Goal: Task Accomplishment & Management: Complete application form

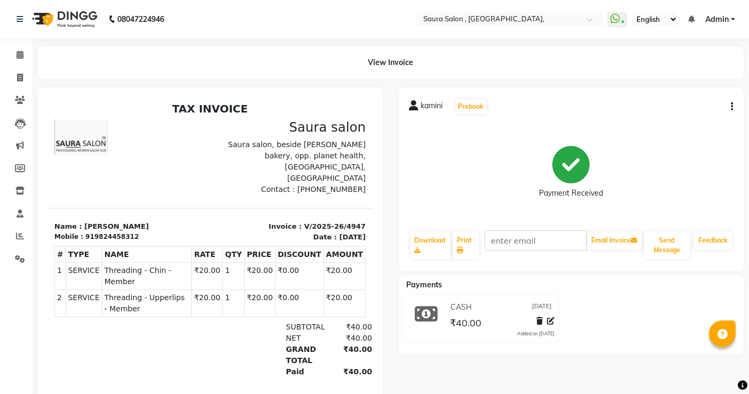
click at [137, 337] on div at bounding box center [106, 349] width 104 height 56
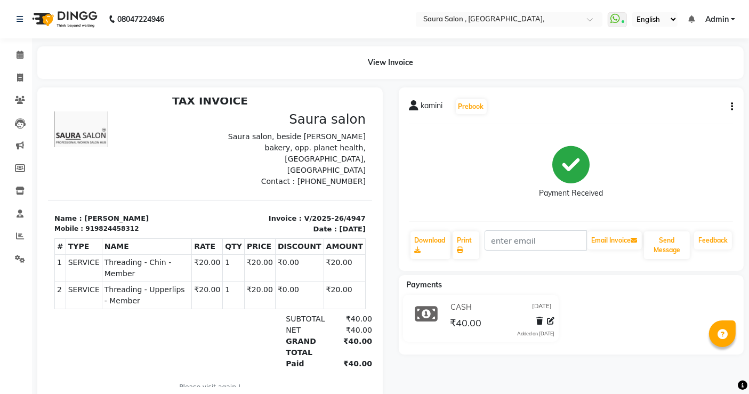
drag, startPoint x: 496, startPoint y: 368, endPoint x: 441, endPoint y: 367, distance: 55.4
click at [441, 367] on div "kamini Prebook Payment Received Download Print Email Invoice Send Message Feedb…" at bounding box center [571, 243] width 361 height 313
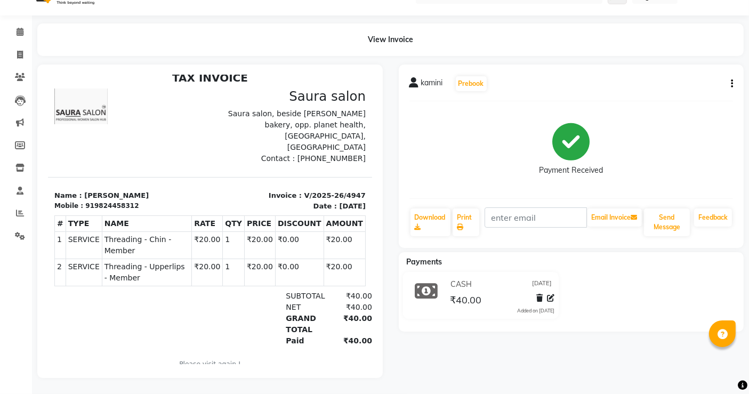
scroll to position [31, 0]
click at [436, 381] on main "View Invoice kamini Prebook Payment Received Download Print Email Invoice Send …" at bounding box center [390, 208] width 717 height 370
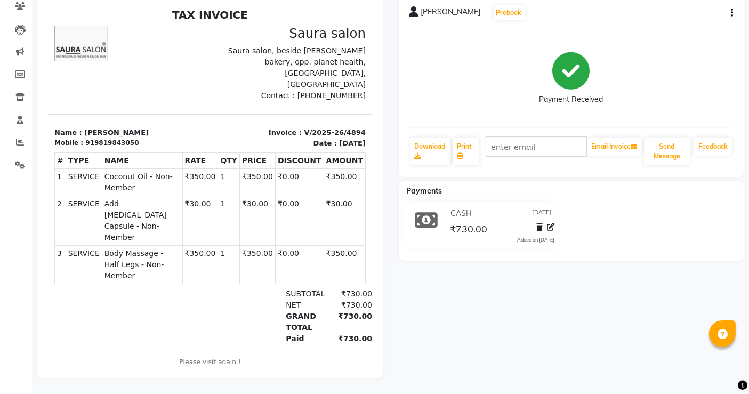
click at [513, 309] on div "tina shah Prebook Payment Received Download Print Email Invoice Send Message Fe…" at bounding box center [571, 186] width 361 height 384
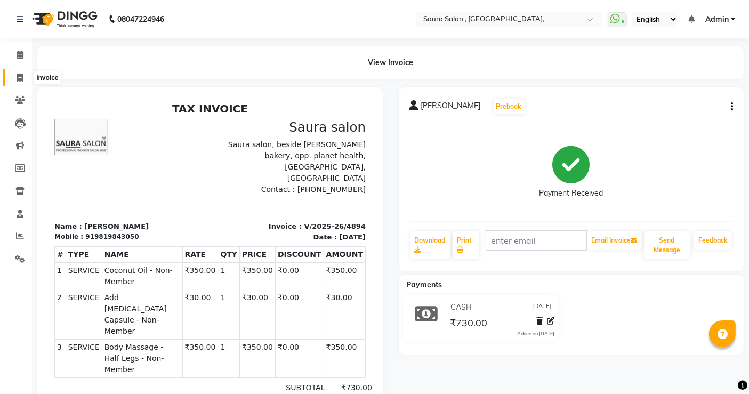
click at [15, 77] on span at bounding box center [20, 78] width 19 height 12
select select "service"
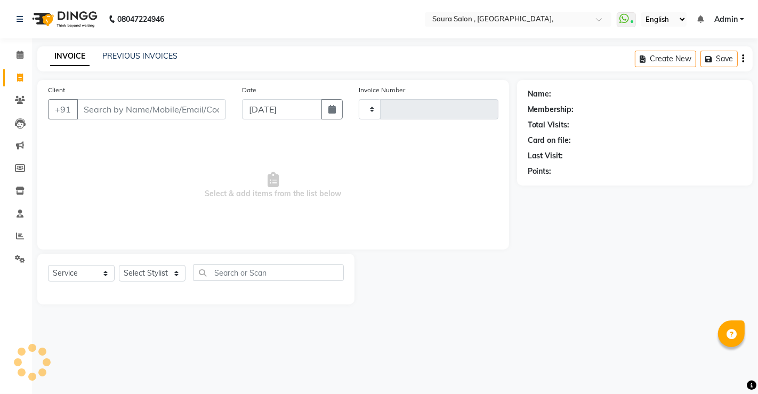
type input "4948"
select select "6963"
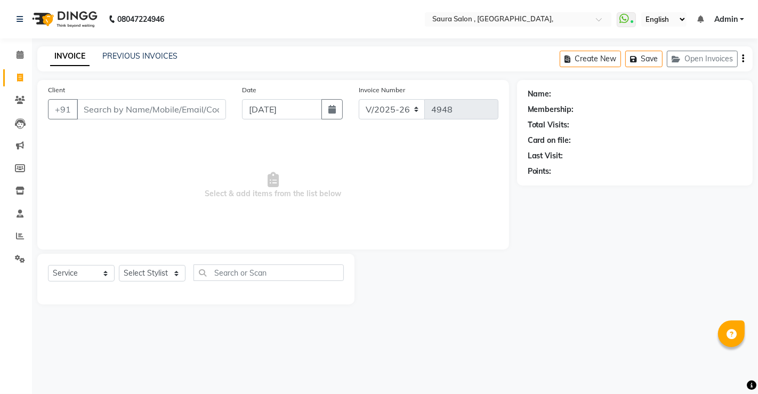
click at [126, 73] on main "INVOICE PREVIOUS INVOICES Create New Save Open Invoices Client +91 Date 04-09-2…" at bounding box center [395, 183] width 726 height 274
select select "57428"
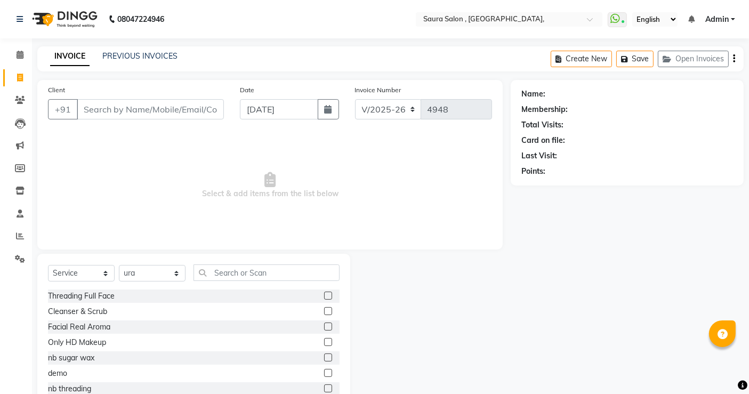
click at [126, 73] on main "INVOICE PREVIOUS INVOICES Create New Save Open Invoices Client +91 Date 04-09-2…" at bounding box center [390, 236] width 717 height 381
click at [4, 237] on link "Reports" at bounding box center [16, 237] width 26 height 18
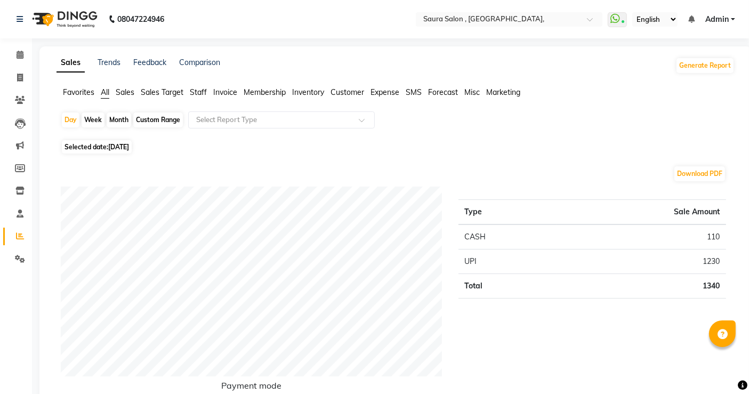
click at [198, 89] on span "Staff" at bounding box center [198, 92] width 17 height 10
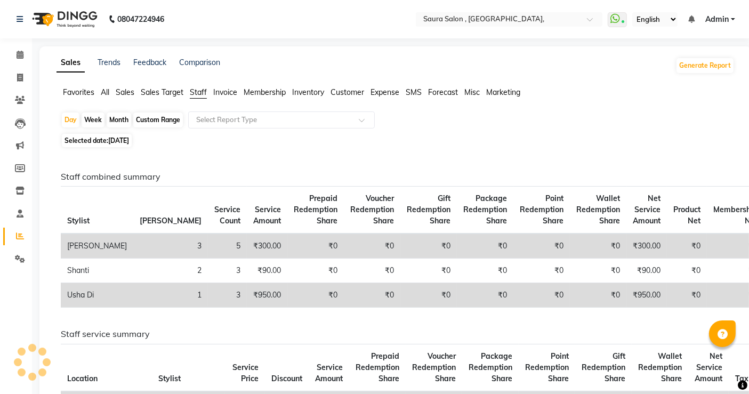
click at [114, 119] on div "Month" at bounding box center [119, 119] width 25 height 15
select select "9"
select select "2025"
click at [119, 120] on div "Month" at bounding box center [119, 119] width 25 height 15
select select "9"
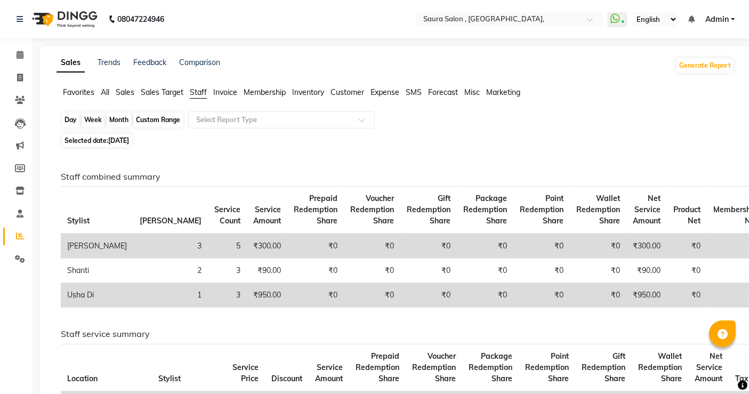
select select "2025"
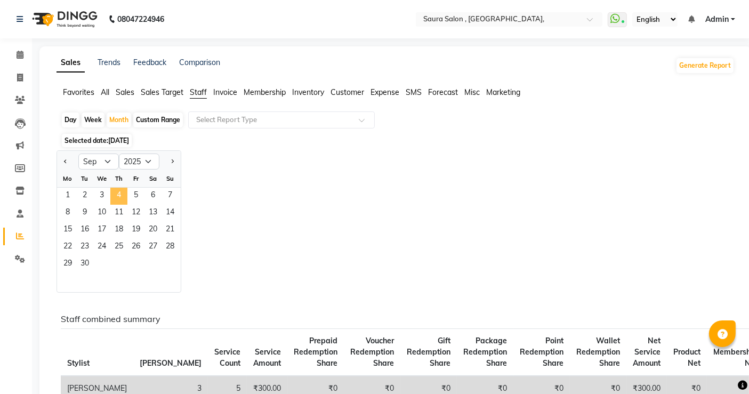
click at [115, 192] on span "4" at bounding box center [118, 196] width 17 height 17
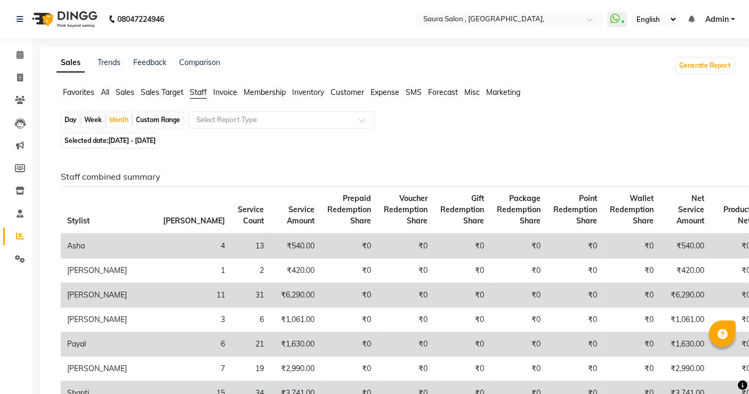
click at [377, 190] on th "Voucher Redemption Share" at bounding box center [405, 210] width 57 height 47
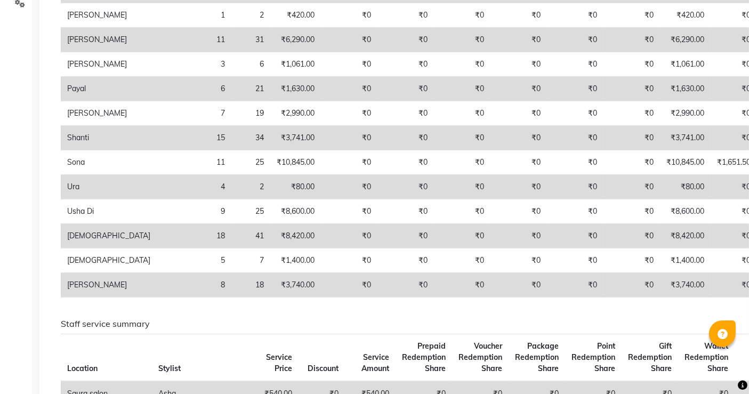
scroll to position [257, 0]
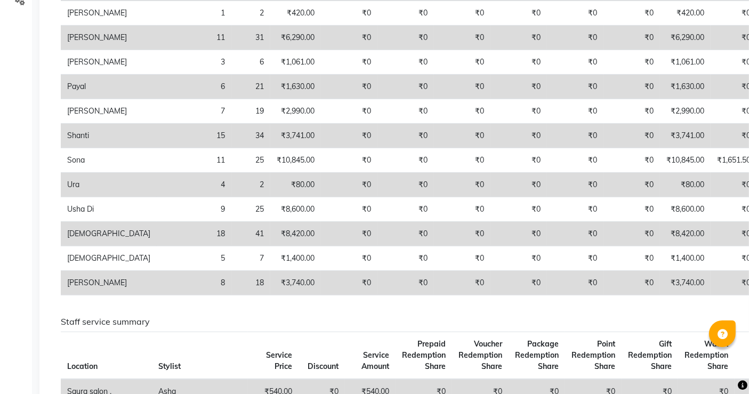
click at [711, 246] on td "₹0" at bounding box center [734, 234] width 46 height 25
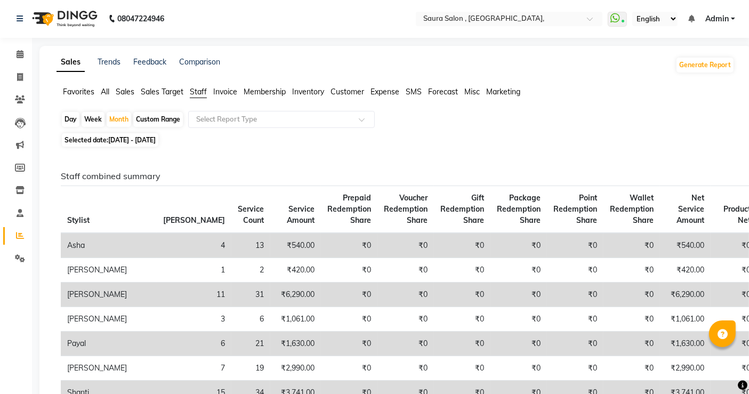
scroll to position [0, 0]
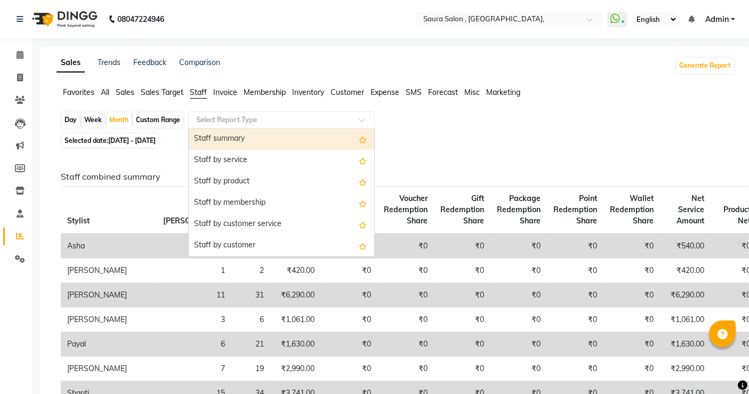
click at [299, 121] on input "text" at bounding box center [271, 120] width 154 height 11
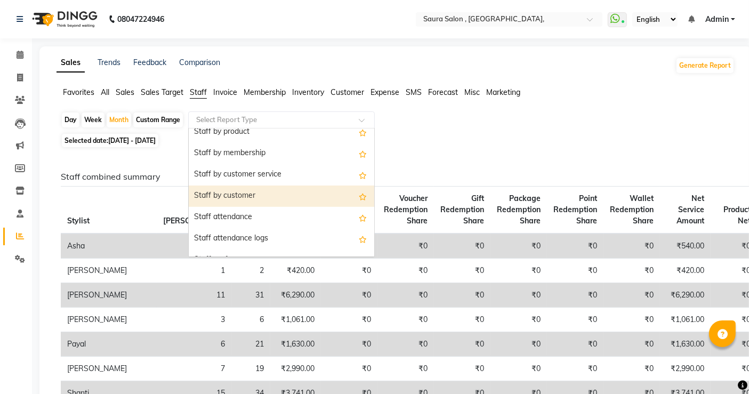
click at [310, 193] on div "Staff by customer" at bounding box center [282, 196] width 186 height 21
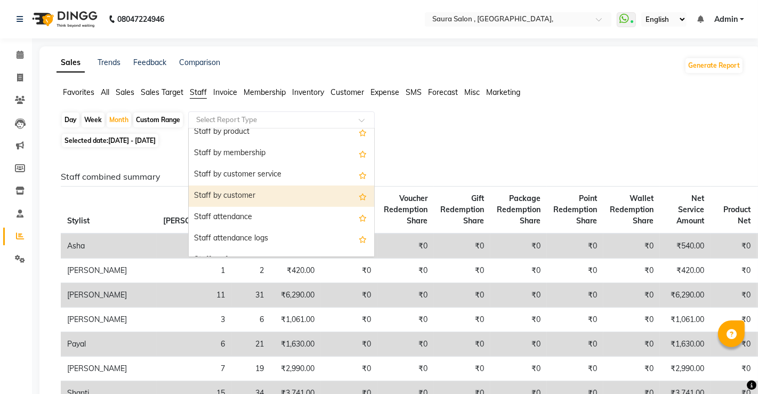
select select "filtered_report"
select select "csv"
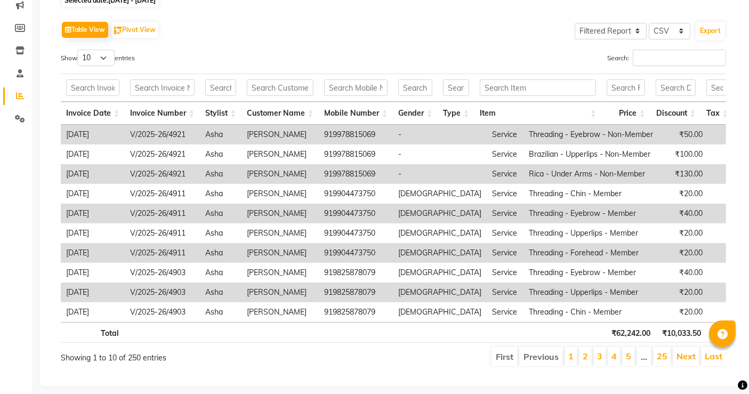
scroll to position [166, 0]
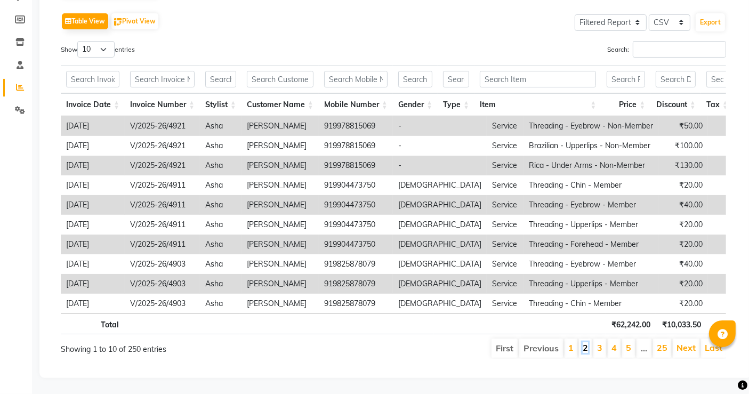
click at [587, 342] on link "2" at bounding box center [585, 347] width 5 height 11
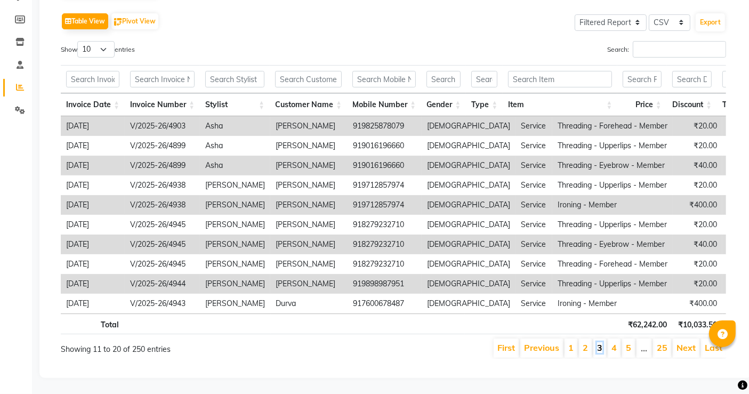
click at [602, 342] on link "3" at bounding box center [599, 347] width 5 height 11
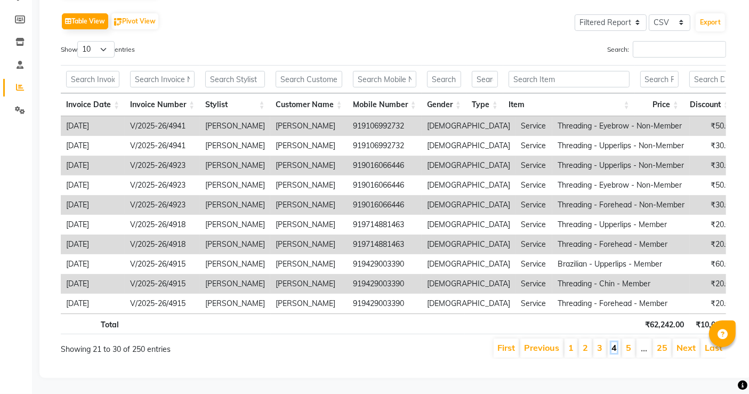
click at [617, 343] on link "4" at bounding box center [613, 347] width 5 height 11
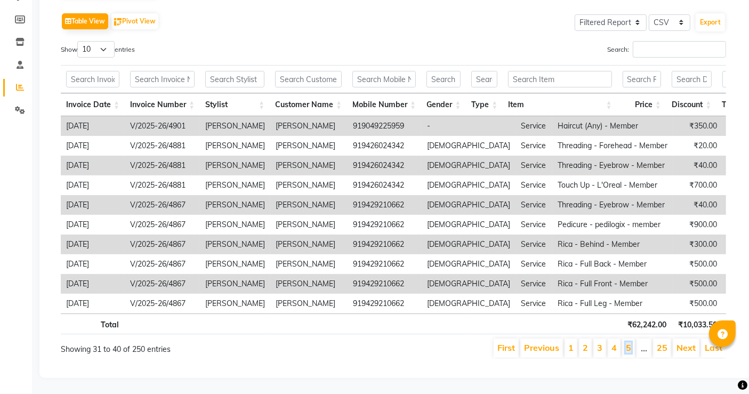
click at [631, 344] on link "5" at bounding box center [628, 347] width 5 height 11
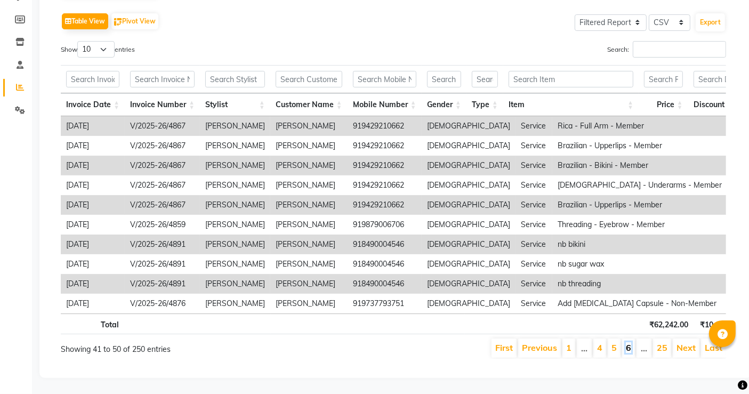
click at [631, 342] on link "6" at bounding box center [628, 347] width 5 height 11
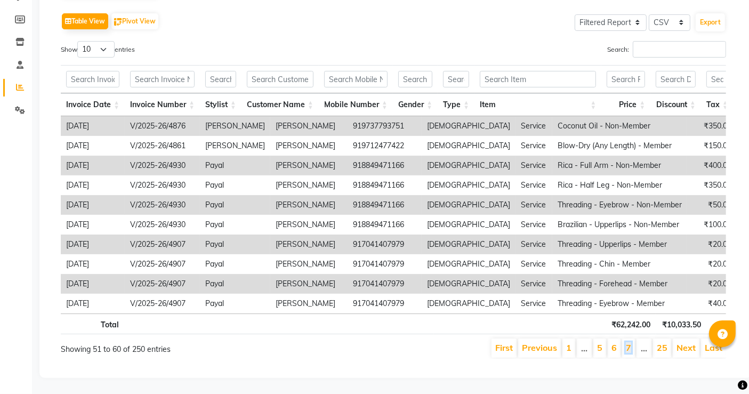
click at [631, 342] on link "7" at bounding box center [628, 347] width 5 height 11
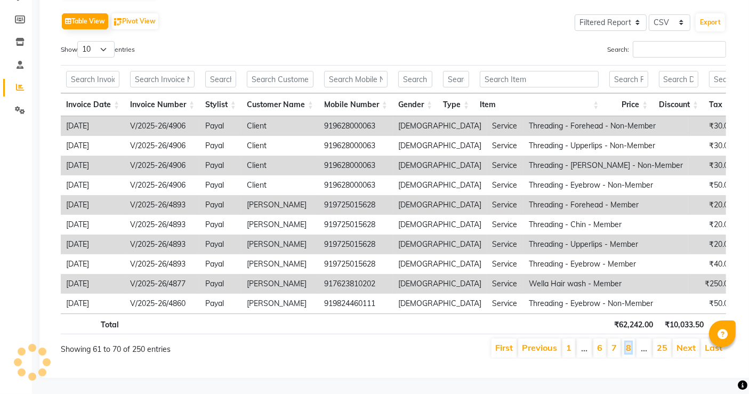
click at [631, 342] on link "8" at bounding box center [628, 347] width 5 height 11
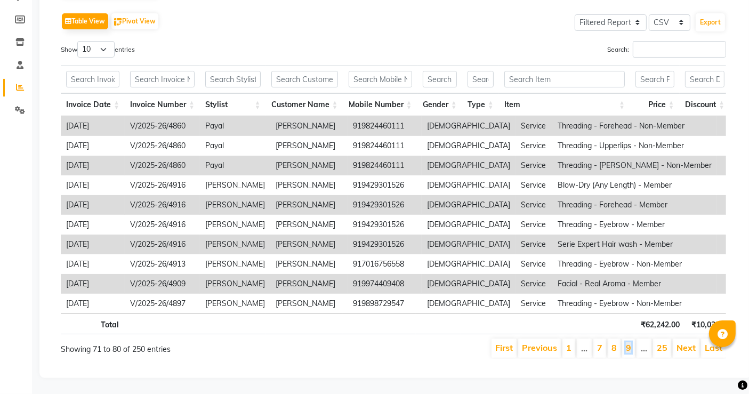
click at [631, 342] on link "9" at bounding box center [628, 347] width 5 height 11
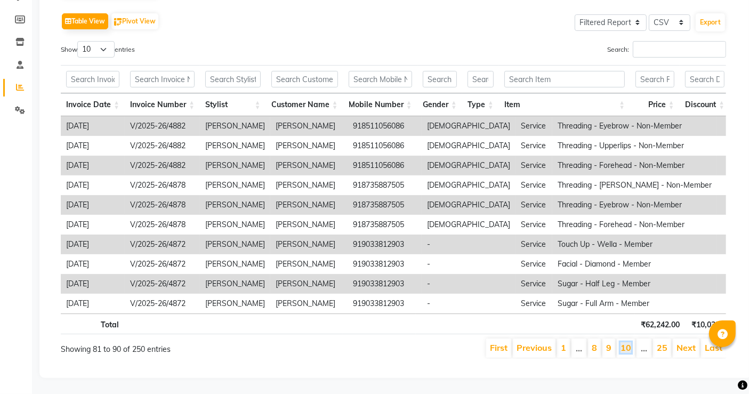
click at [631, 342] on link "10" at bounding box center [625, 347] width 11 height 11
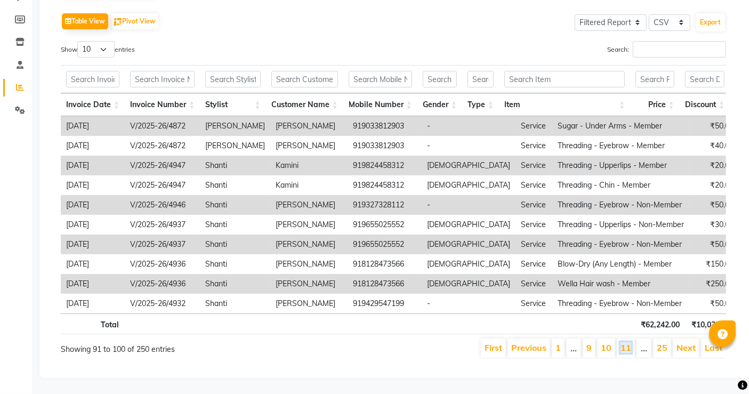
click at [631, 342] on link "11" at bounding box center [625, 347] width 11 height 11
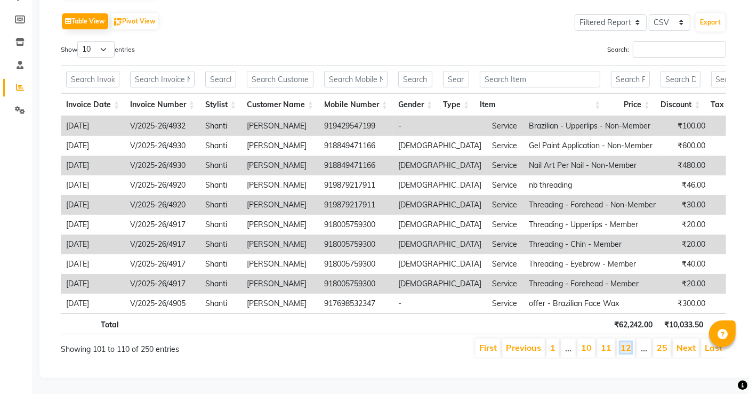
click at [631, 342] on link "12" at bounding box center [625, 347] width 11 height 11
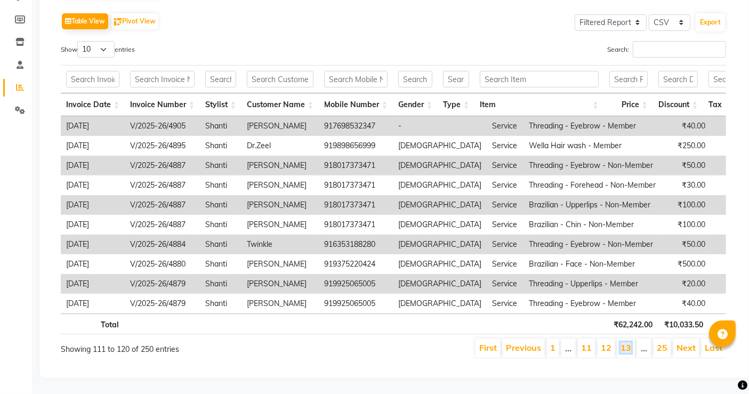
click at [631, 342] on link "13" at bounding box center [625, 347] width 11 height 11
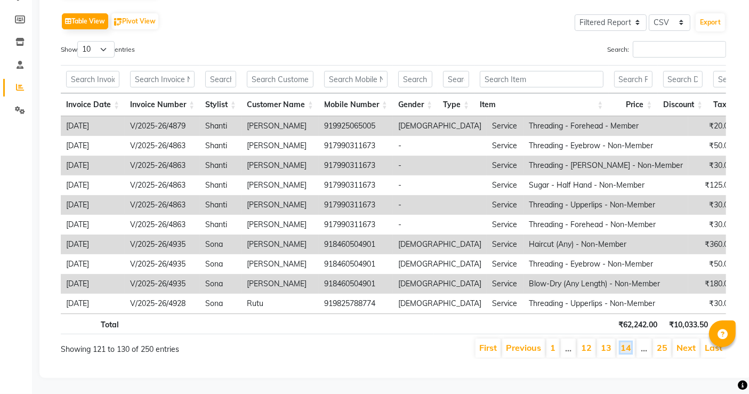
click at [631, 342] on link "14" at bounding box center [625, 347] width 11 height 11
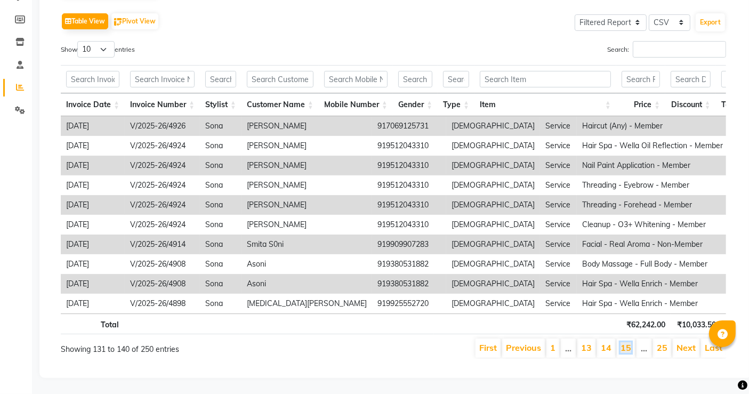
click at [631, 342] on link "15" at bounding box center [625, 347] width 11 height 11
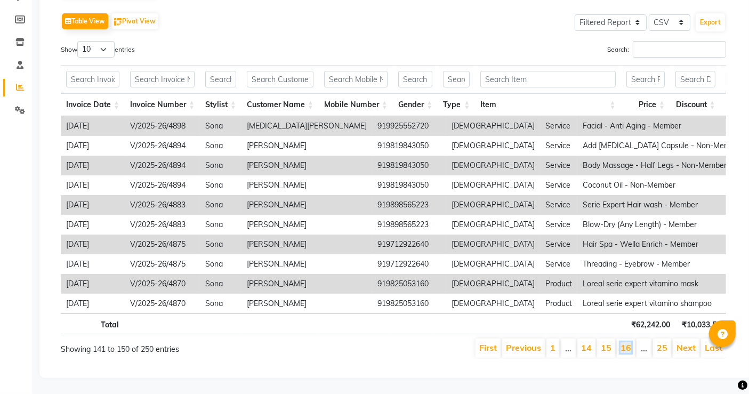
click at [631, 342] on link "16" at bounding box center [625, 347] width 11 height 11
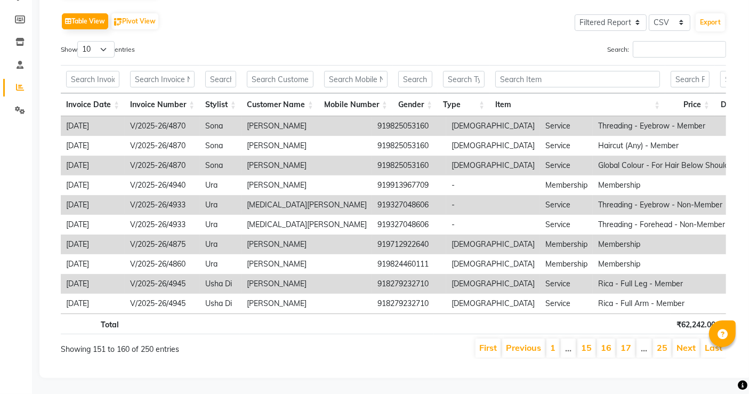
click at [631, 342] on link "17" at bounding box center [625, 347] width 11 height 11
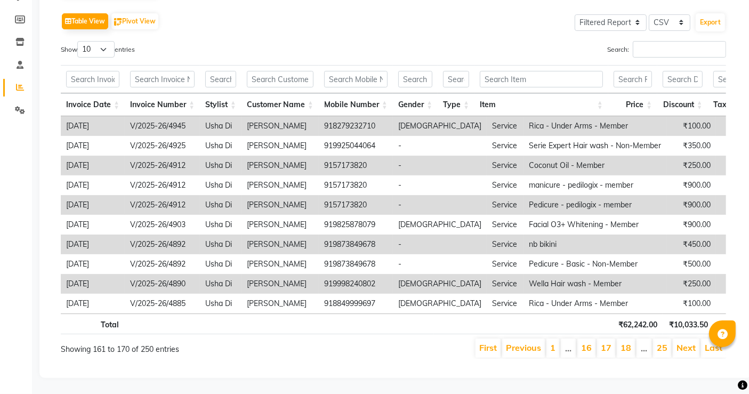
click at [631, 342] on link "18" at bounding box center [625, 347] width 11 height 11
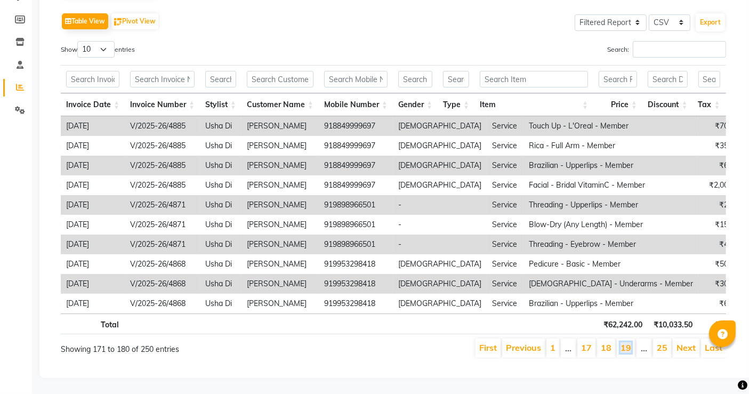
click at [631, 342] on link "19" at bounding box center [625, 347] width 11 height 11
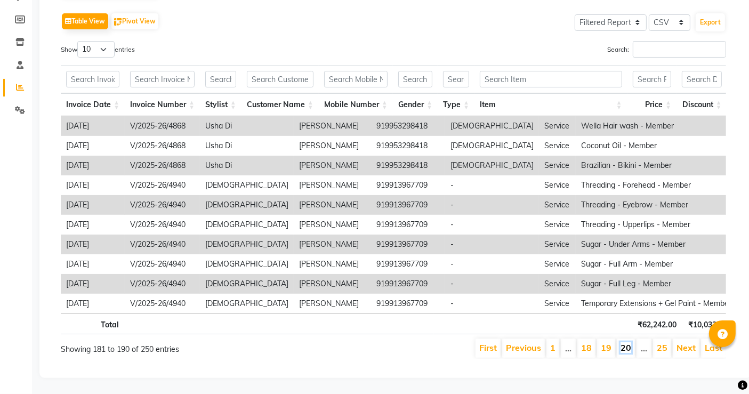
click at [629, 342] on link "20" at bounding box center [625, 347] width 11 height 11
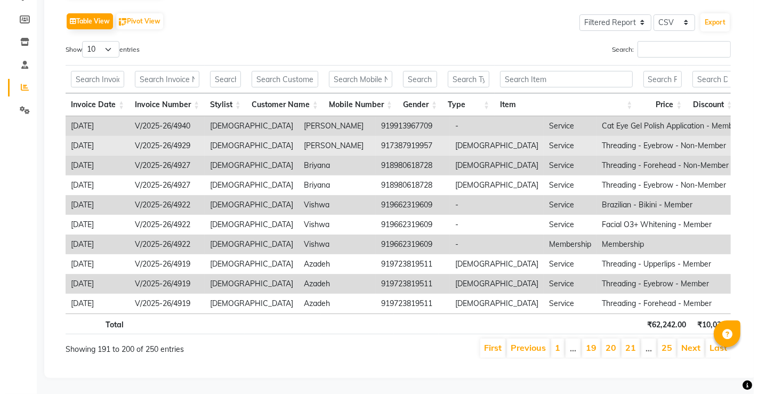
scroll to position [0, 0]
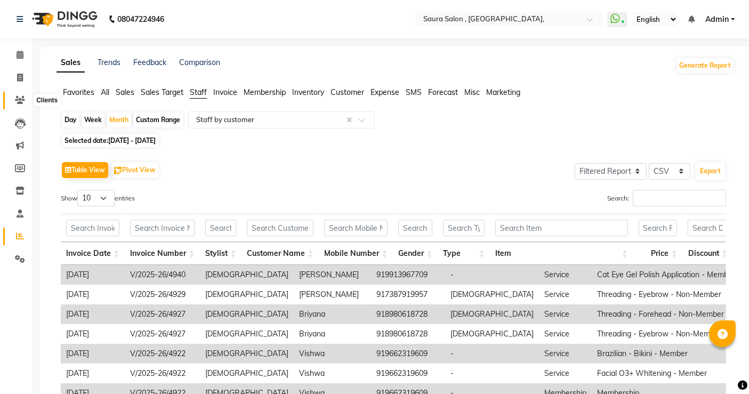
click at [20, 100] on icon at bounding box center [20, 100] width 10 height 8
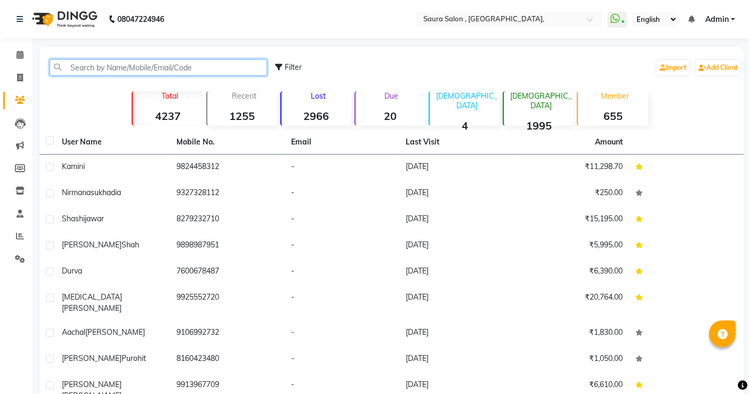
click at [98, 67] on input "text" at bounding box center [158, 67] width 217 height 17
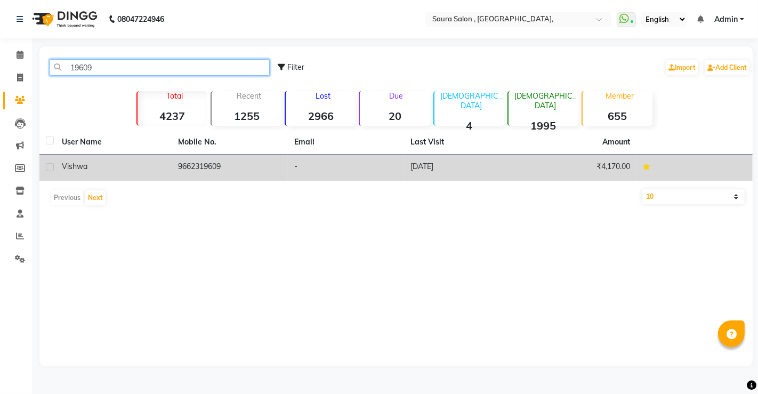
type input "19609"
click at [133, 170] on div "Vishwa" at bounding box center [113, 166] width 103 height 11
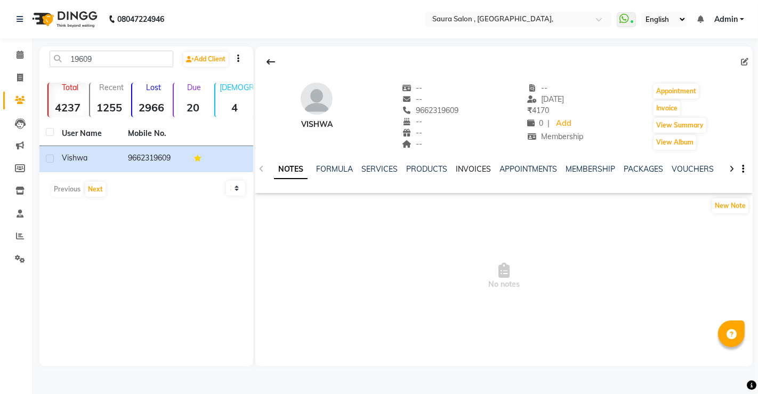
click at [476, 170] on link "INVOICES" at bounding box center [473, 169] width 35 height 10
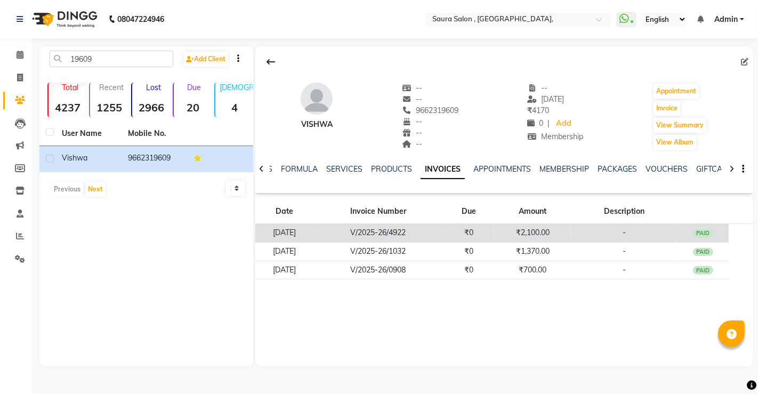
click at [494, 231] on td "₹0" at bounding box center [468, 233] width 51 height 19
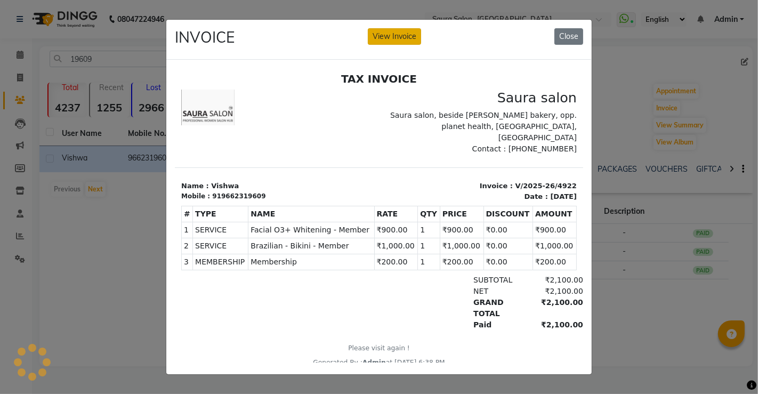
click at [384, 33] on button "View Invoice" at bounding box center [394, 36] width 53 height 17
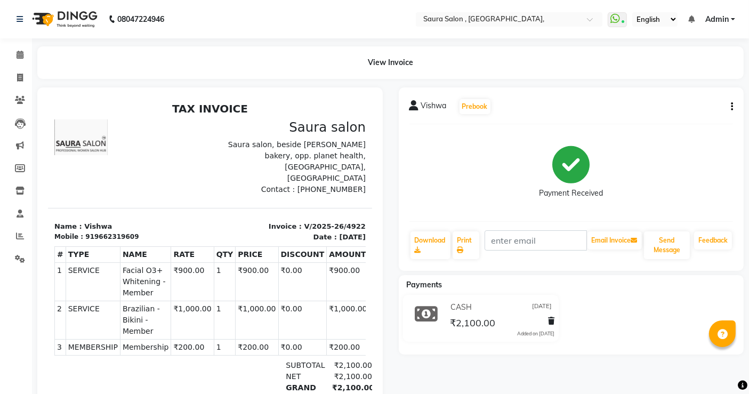
click at [731, 107] on icon "button" at bounding box center [732, 107] width 2 height 1
click at [690, 119] on div "Edit Invoice" at bounding box center [678, 120] width 73 height 13
select select "service"
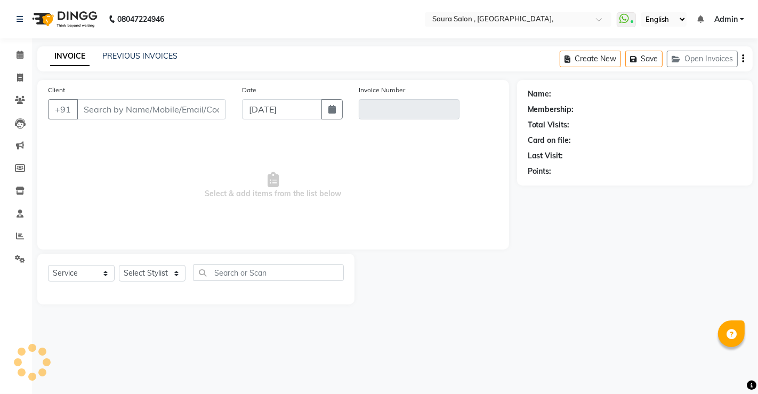
select select "57428"
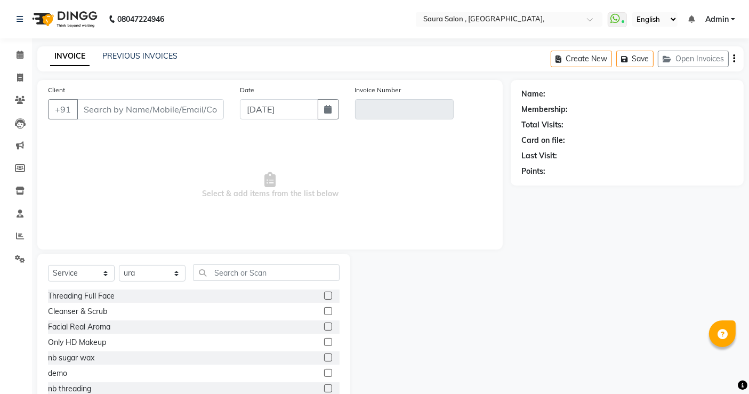
type input "9662319609"
type input "V/2025-26/4922"
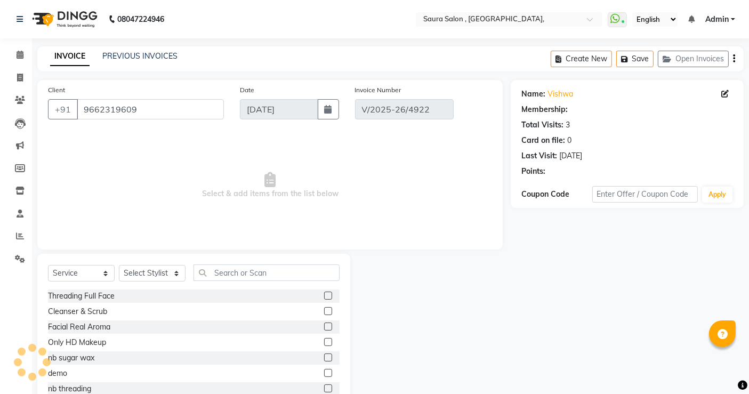
select select "1: Object"
type input "[DATE]"
select select "select"
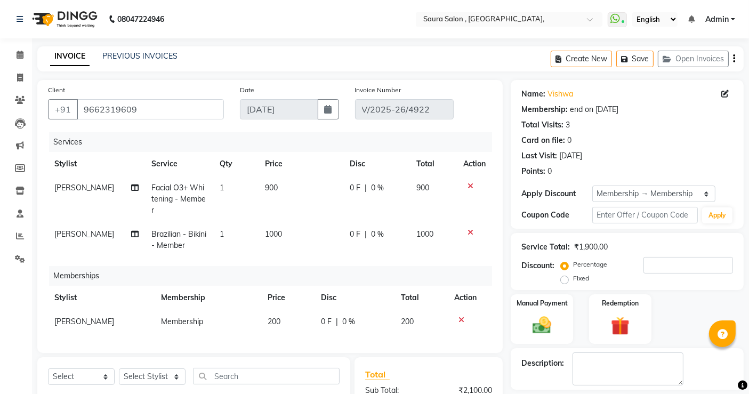
click at [68, 317] on span "vaishali" at bounding box center [84, 322] width 60 height 10
select select "56807"
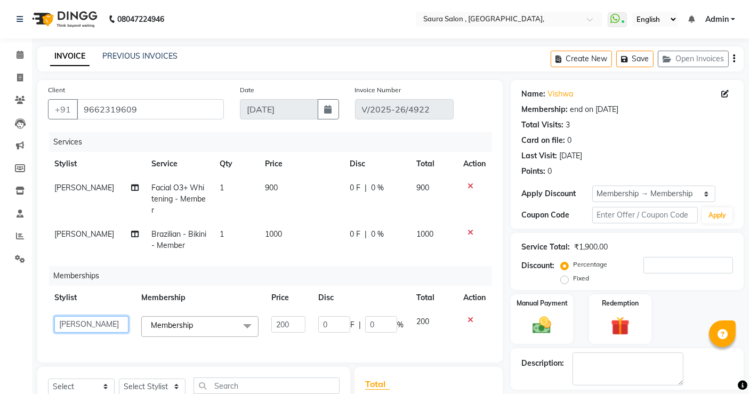
click at [71, 316] on select "archana asha chetna deepika prajapati jagruti payal riddhi khandala shanti sona…" at bounding box center [91, 324] width 74 height 17
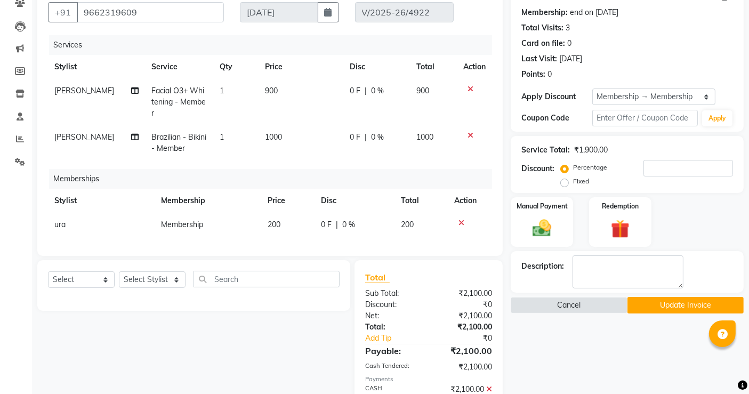
scroll to position [148, 0]
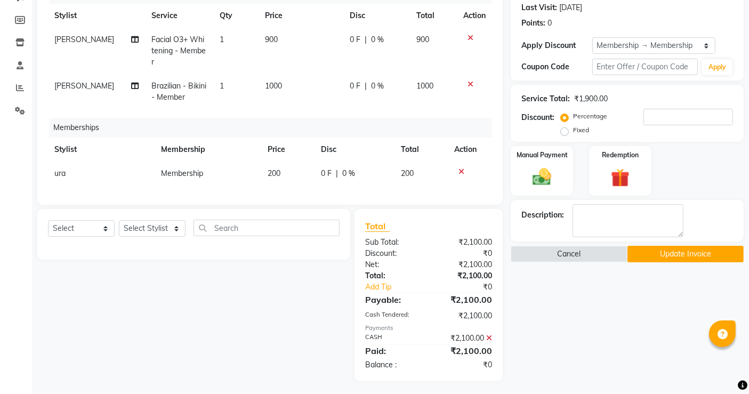
click at [667, 253] on button "Update Invoice" at bounding box center [685, 254] width 116 height 17
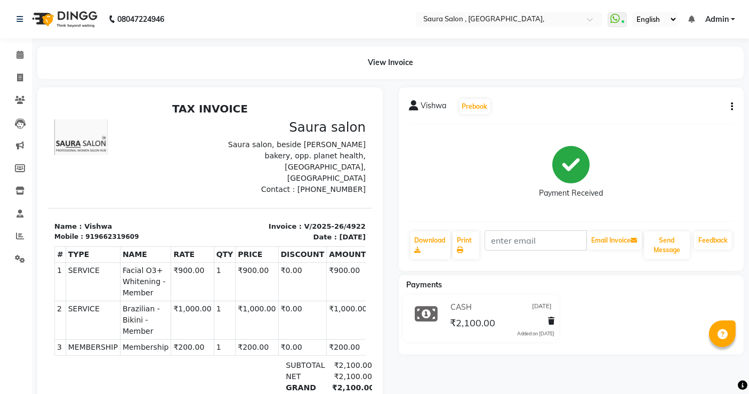
drag, startPoint x: 667, startPoint y: 253, endPoint x: 44, endPoint y: 81, distance: 646.9
drag, startPoint x: 44, startPoint y: 81, endPoint x: 95, endPoint y: 60, distance: 55.4
click at [95, 60] on div "View Invoice" at bounding box center [390, 62] width 706 height 33
click at [17, 76] on icon at bounding box center [20, 78] width 6 height 8
select select "service"
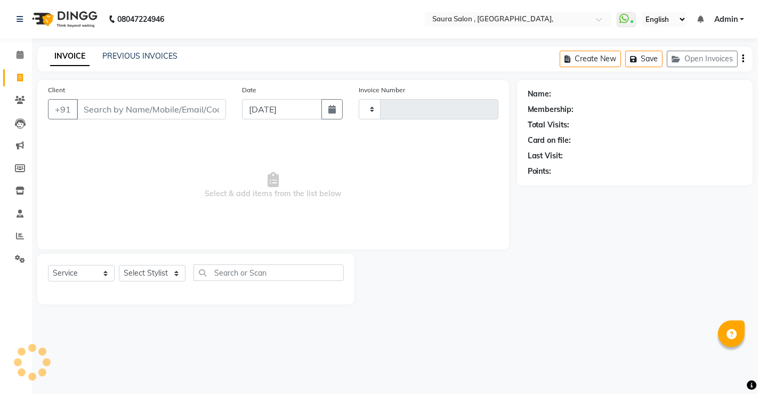
type input "4948"
select select "6963"
select select "57428"
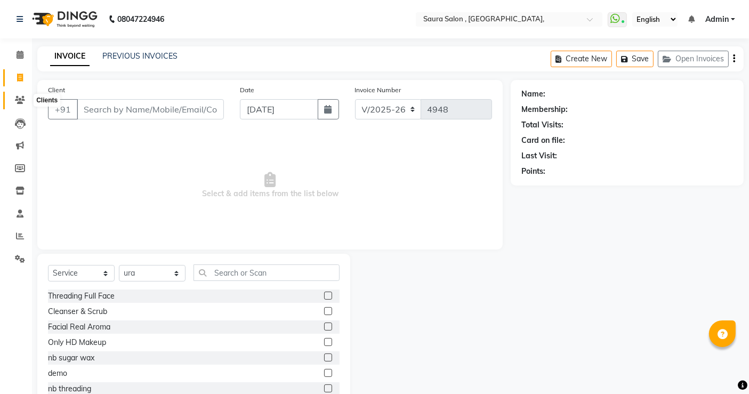
click at [24, 98] on icon at bounding box center [20, 100] width 10 height 8
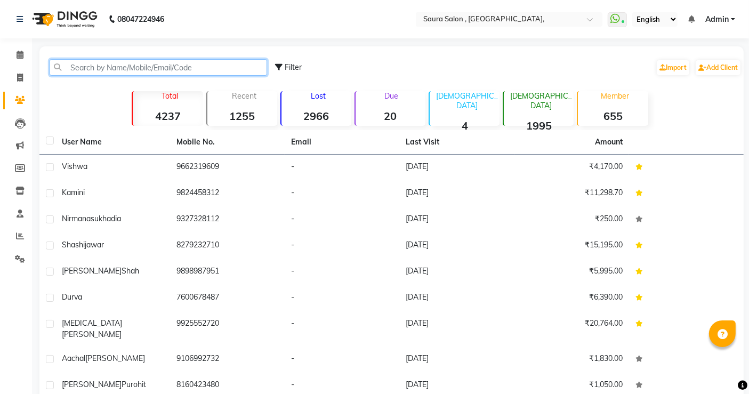
click at [78, 69] on input "text" at bounding box center [158, 67] width 217 height 17
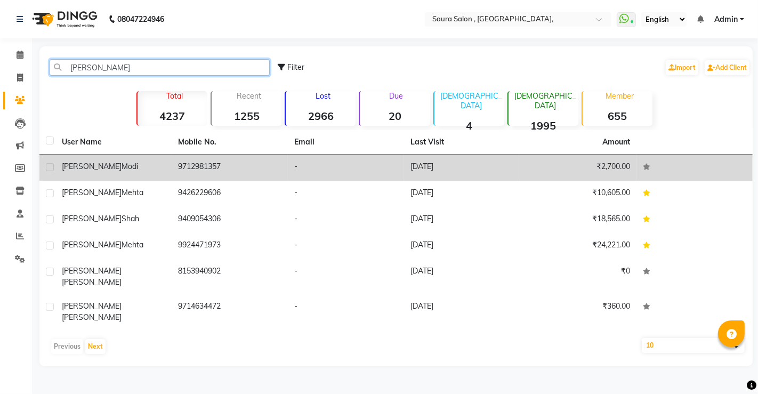
type input "bhavini"
click at [190, 165] on td "9712981357" at bounding box center [230, 168] width 116 height 26
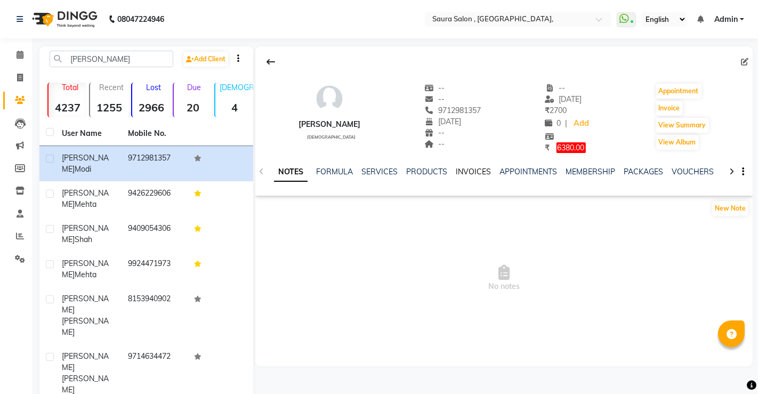
click at [471, 171] on link "INVOICES" at bounding box center [473, 172] width 35 height 10
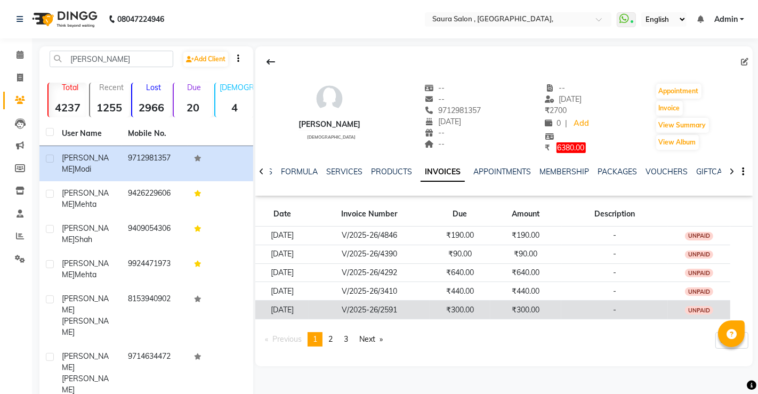
click at [430, 310] on td "V/2025-26/2591" at bounding box center [369, 310] width 121 height 19
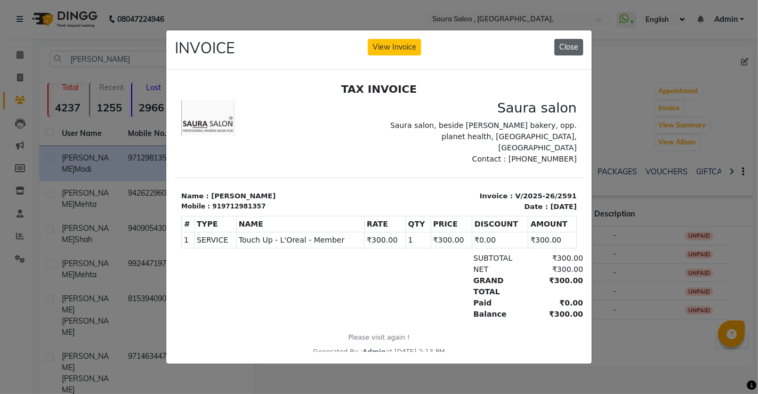
click at [564, 39] on button "Close" at bounding box center [568, 47] width 29 height 17
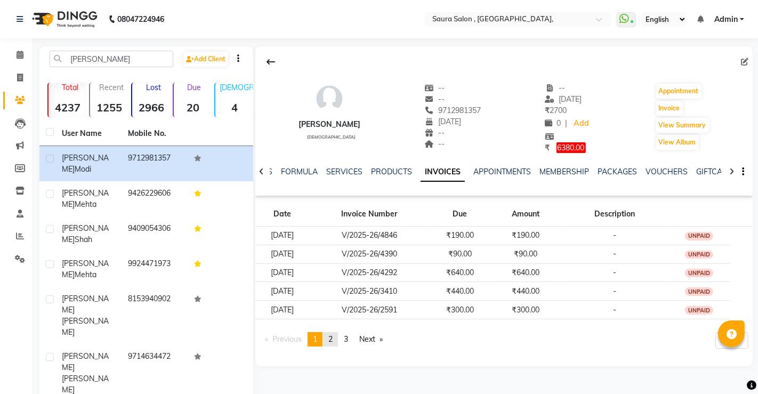
click at [333, 340] on span "2" at bounding box center [330, 339] width 4 height 10
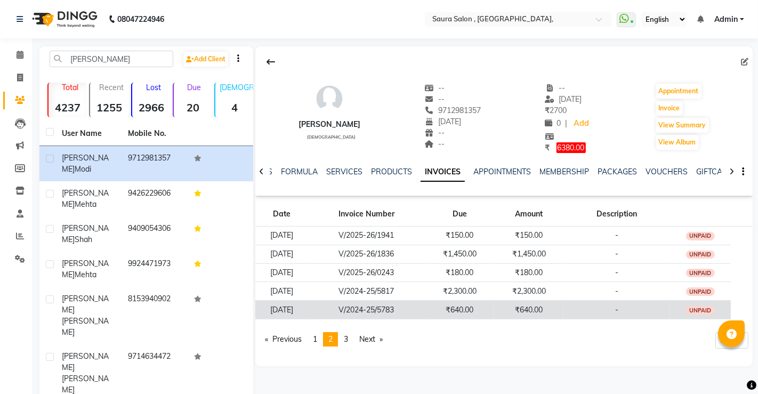
click at [510, 315] on td "₹640.00" at bounding box center [528, 310] width 69 height 19
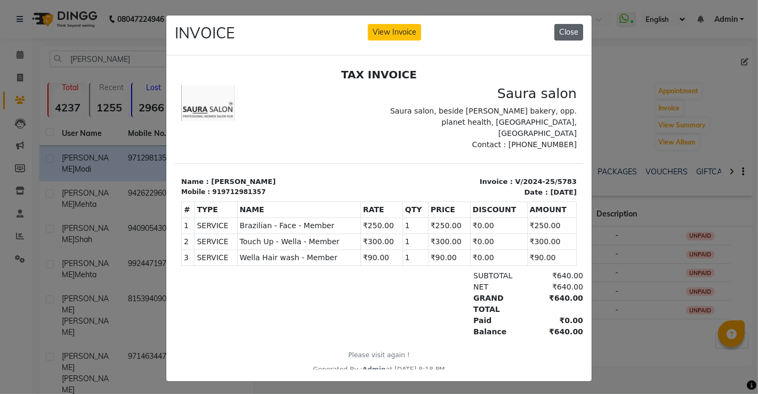
click at [556, 34] on button "Close" at bounding box center [568, 32] width 29 height 17
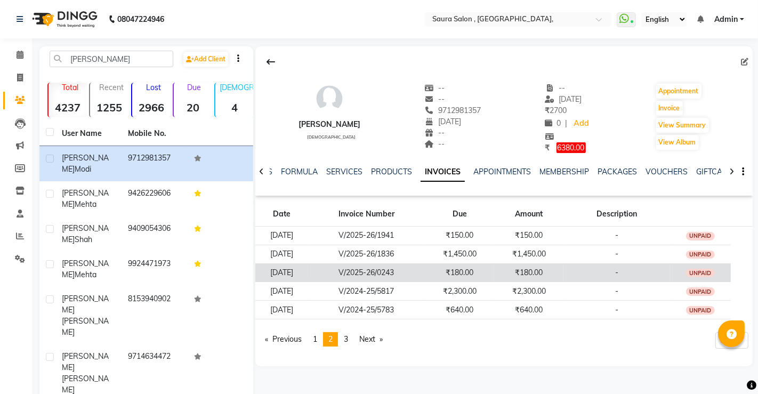
click at [512, 280] on td "₹180.00" at bounding box center [528, 272] width 69 height 19
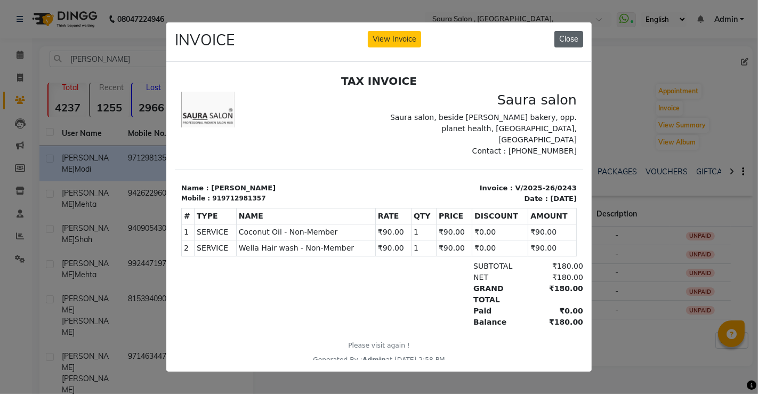
click at [569, 34] on button "Close" at bounding box center [568, 39] width 29 height 17
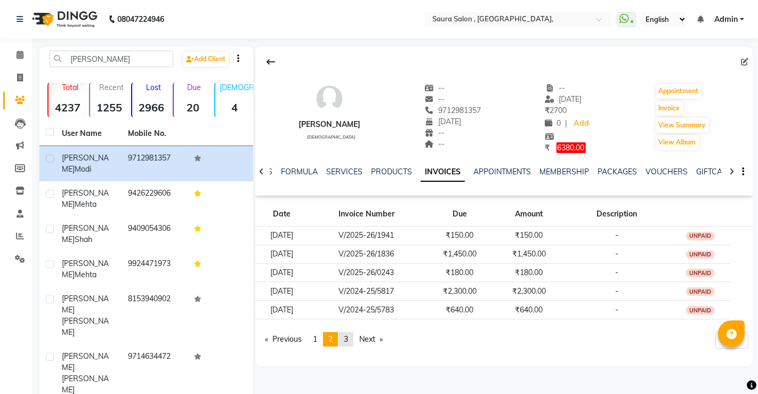
click at [348, 337] on span "3" at bounding box center [346, 339] width 4 height 10
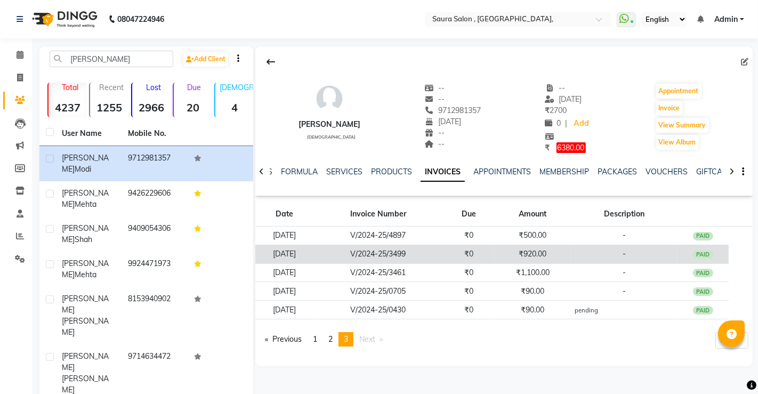
click at [494, 254] on td "₹0" at bounding box center [468, 254] width 51 height 19
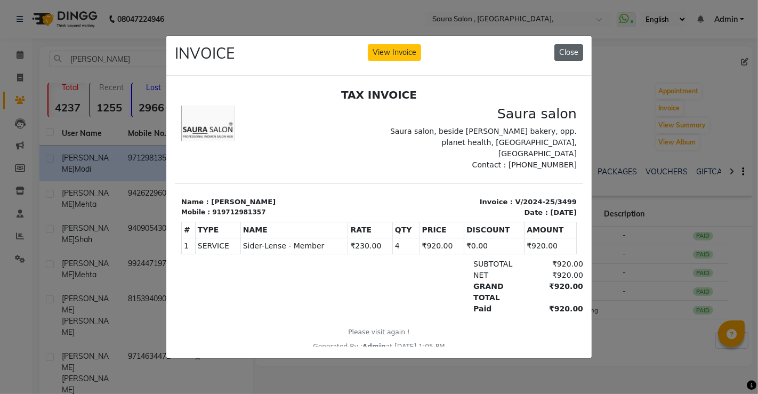
click at [565, 44] on button "Close" at bounding box center [568, 52] width 29 height 17
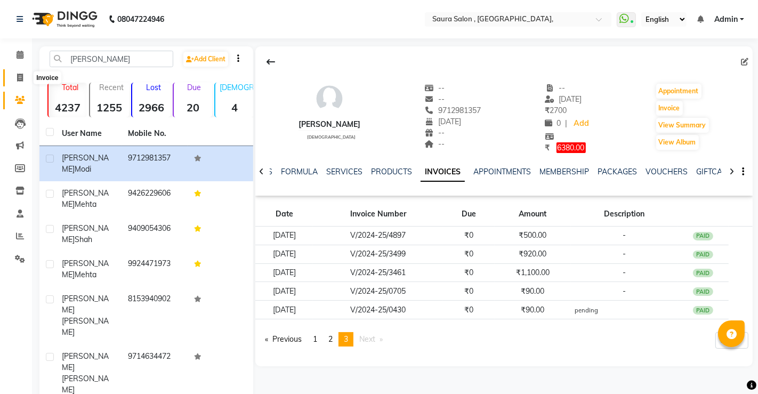
click at [18, 76] on icon at bounding box center [20, 78] width 6 height 8
select select "service"
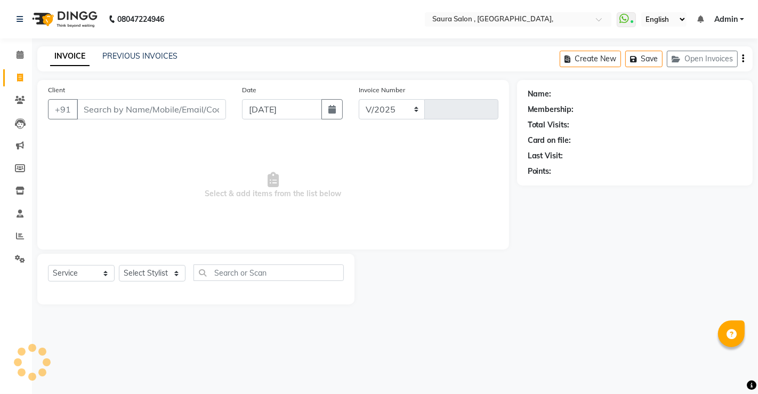
select select "6963"
type input "4948"
select select "57428"
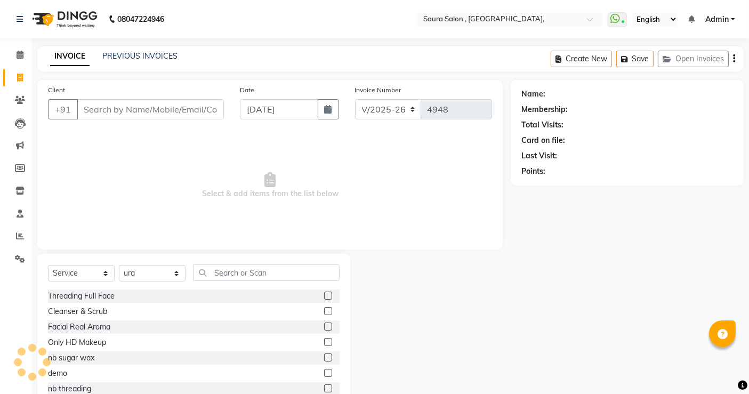
click at [91, 103] on input "Client" at bounding box center [150, 109] width 147 height 20
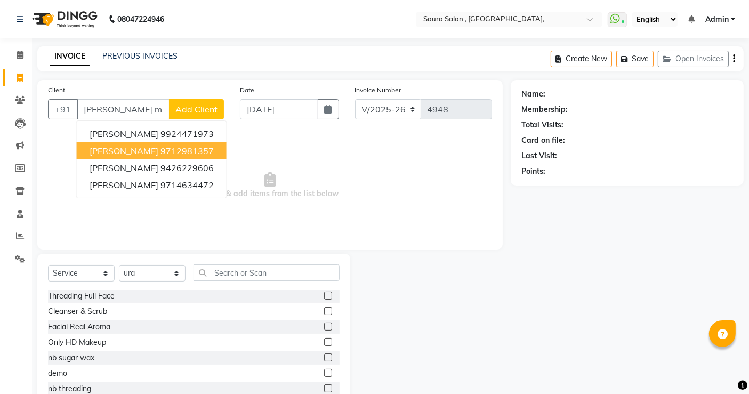
click at [160, 150] on ngb-highlight "9712981357" at bounding box center [186, 151] width 53 height 11
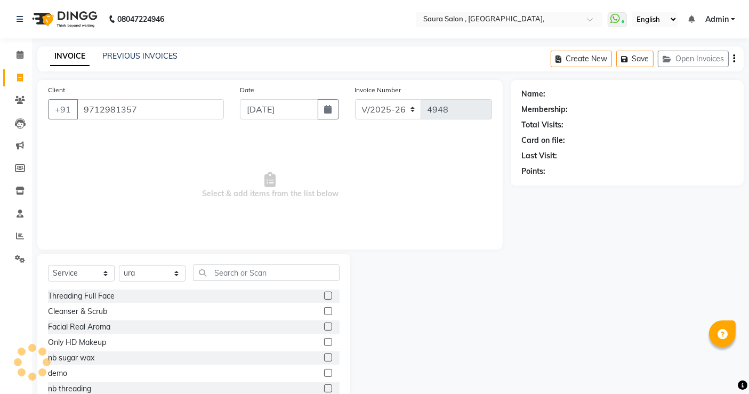
type input "9712981357"
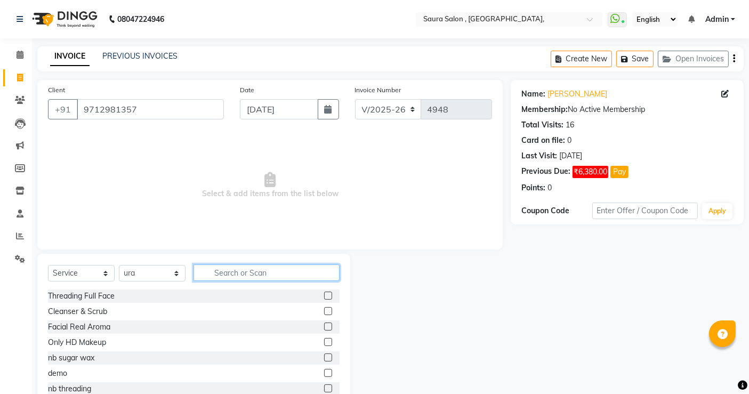
click at [225, 275] on input "text" at bounding box center [267, 272] width 146 height 17
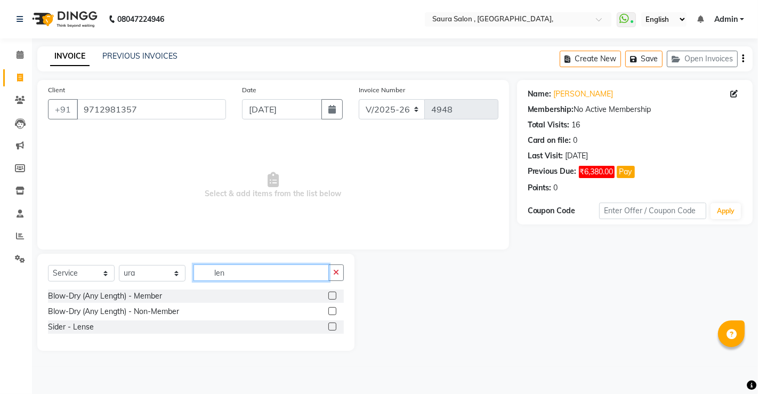
type input "len"
click at [334, 326] on label at bounding box center [332, 327] width 8 height 8
click at [334, 326] on input "checkbox" at bounding box center [331, 327] width 7 height 7
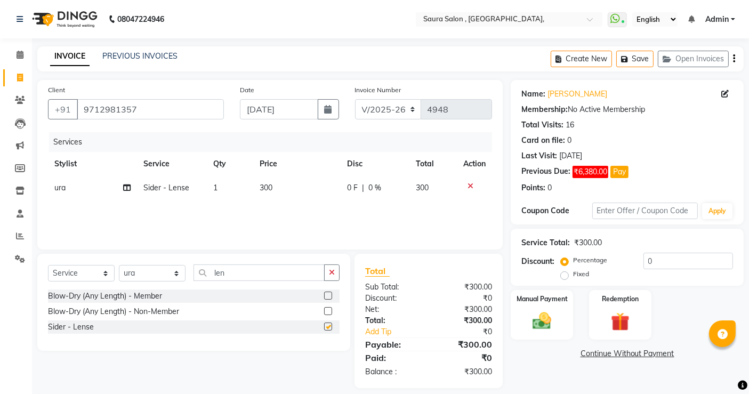
checkbox input "false"
click at [273, 193] on td "300" at bounding box center [296, 188] width 87 height 24
select select "57428"
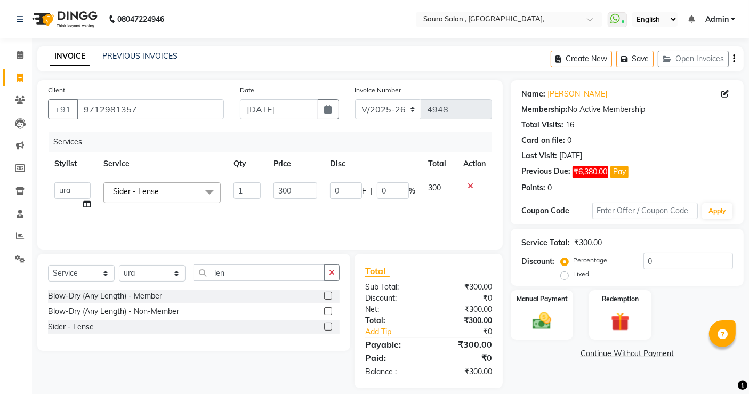
click at [273, 193] on input "300" at bounding box center [295, 190] width 44 height 17
type input "230"
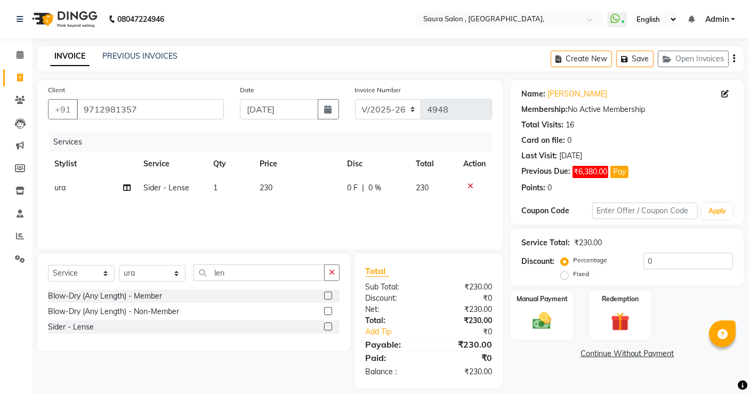
click at [680, 321] on div "Manual Payment Redemption" at bounding box center [627, 315] width 249 height 50
click at [623, 352] on link "Continue Without Payment" at bounding box center [627, 353] width 229 height 11
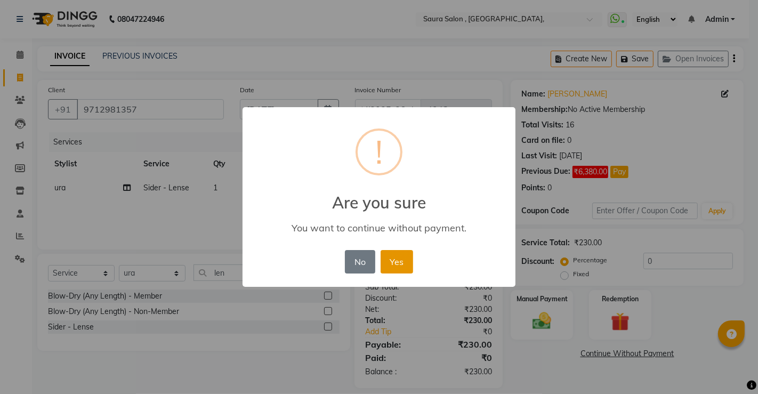
click at [402, 263] on button "Yes" at bounding box center [397, 261] width 33 height 23
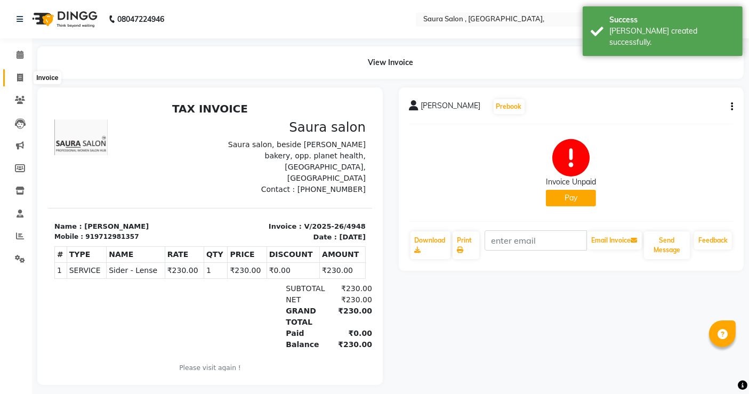
click at [18, 76] on icon at bounding box center [20, 78] width 6 height 8
select select "service"
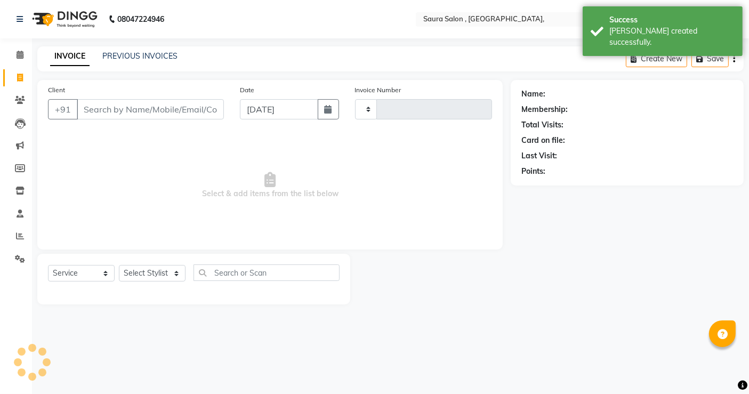
type input "4949"
select select "6963"
select select "57428"
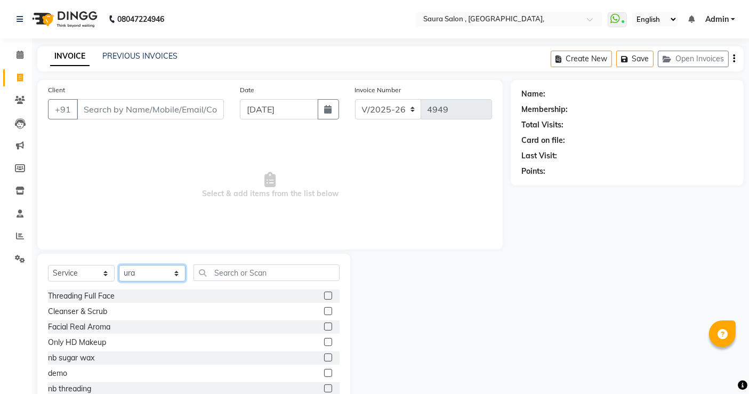
click at [136, 273] on select "Select Stylist archana asha chetna deepika prajapati jagruti payal riddhi khand…" at bounding box center [152, 273] width 67 height 17
click at [232, 272] on input "text" at bounding box center [267, 272] width 146 height 17
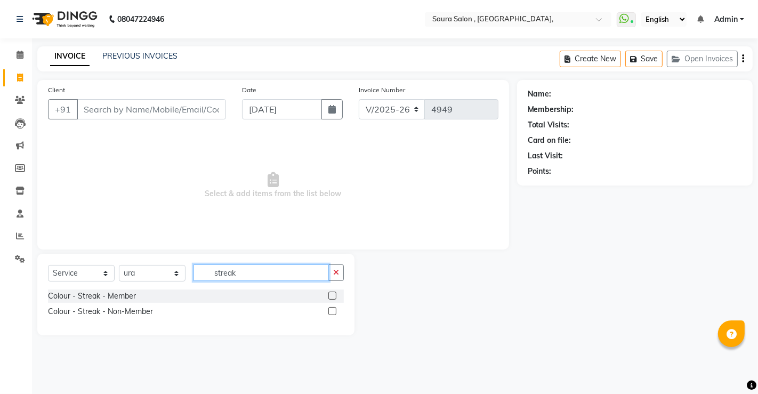
type input "streak"
click at [333, 295] on label at bounding box center [332, 296] width 8 height 8
click at [333, 295] on input "checkbox" at bounding box center [331, 296] width 7 height 7
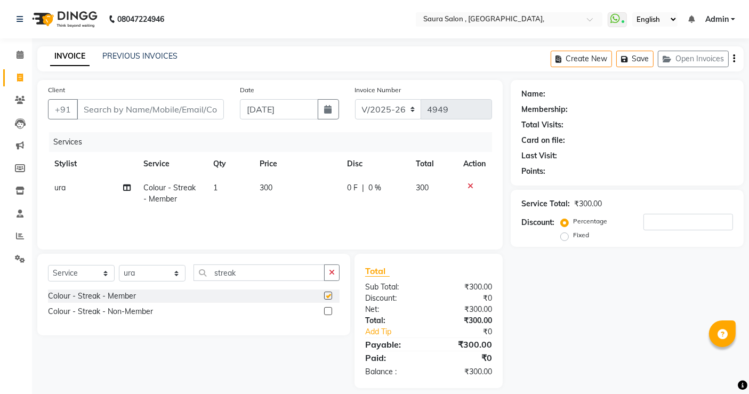
checkbox input "false"
click at [470, 185] on icon at bounding box center [471, 185] width 6 height 7
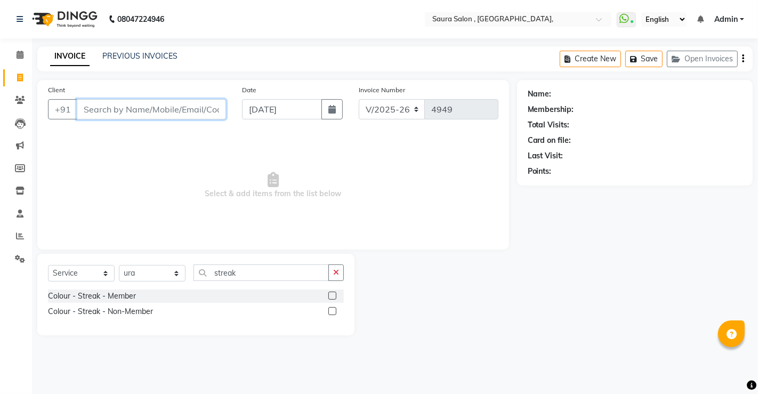
click at [109, 114] on input "Client" at bounding box center [151, 109] width 149 height 20
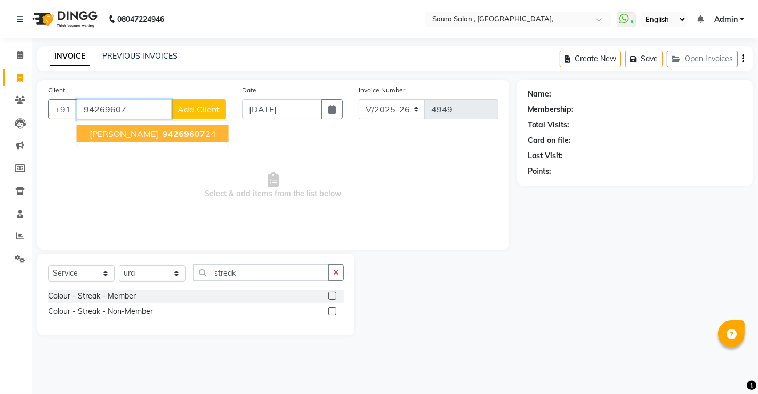
click at [122, 131] on span "bosky agrawal" at bounding box center [124, 133] width 69 height 11
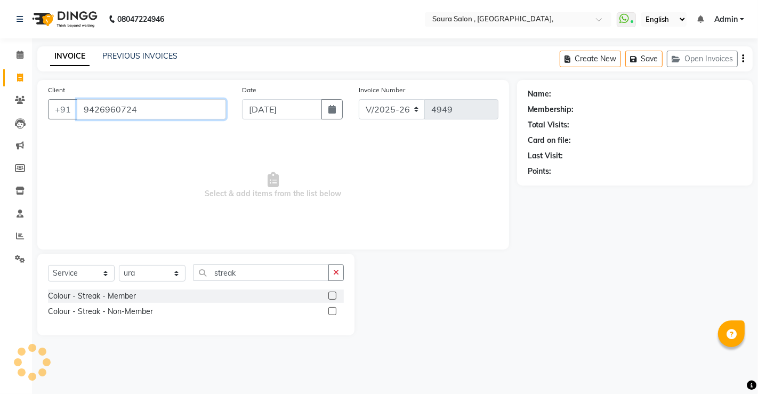
type input "9426960724"
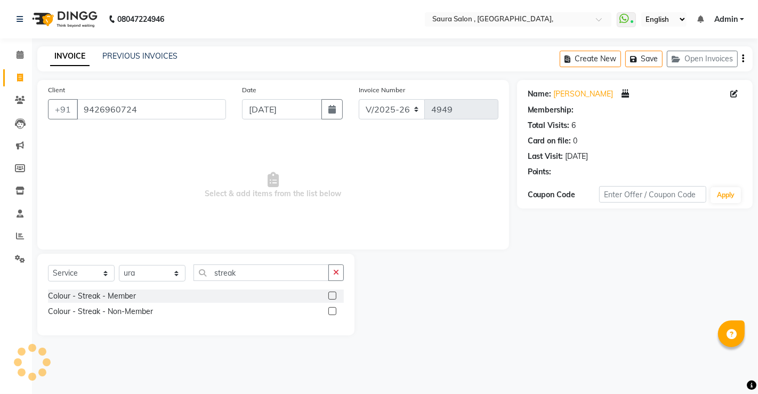
select select "1: Object"
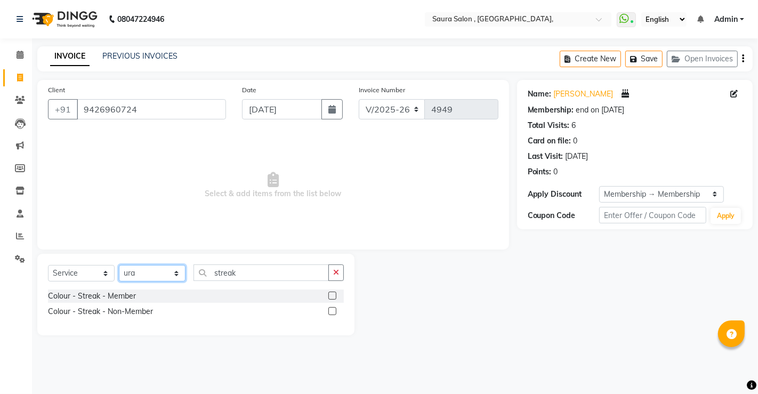
click at [164, 275] on select "Select Stylist archana asha chetna deepika prajapati jagruti payal riddhi khand…" at bounding box center [152, 273] width 67 height 17
select select "76377"
click at [119, 265] on select "Select Stylist archana asha chetna deepika prajapati jagruti payal riddhi khand…" at bounding box center [152, 273] width 67 height 17
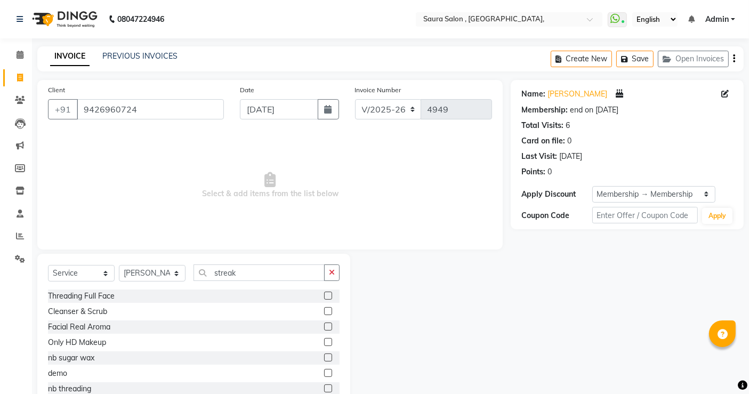
click at [153, 155] on span "Select & add items from the list below" at bounding box center [270, 185] width 444 height 107
click at [256, 273] on input "streak" at bounding box center [259, 272] width 131 height 17
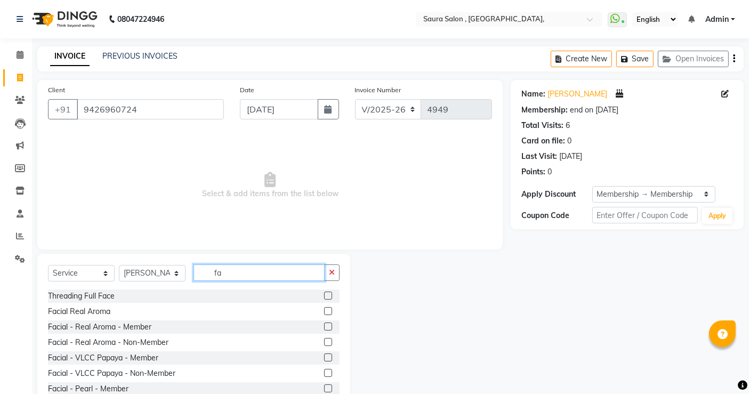
type input "f"
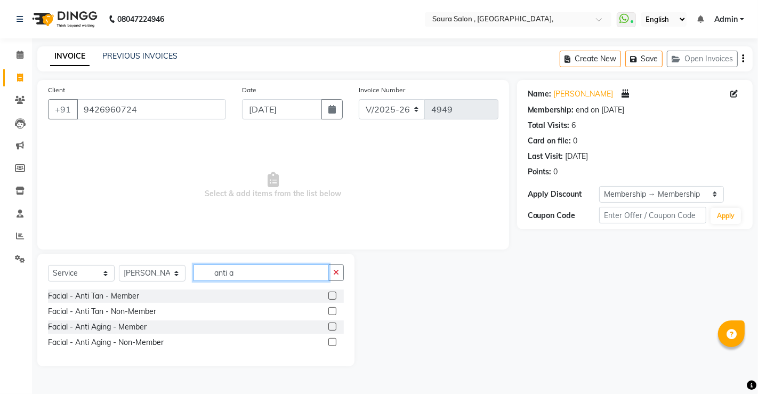
type input "anti a"
click at [333, 296] on label at bounding box center [332, 296] width 8 height 8
click at [333, 296] on input "checkbox" at bounding box center [331, 296] width 7 height 7
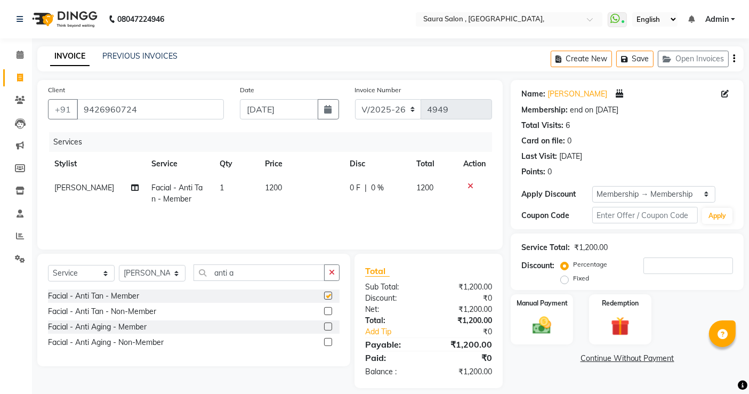
checkbox input "false"
click at [260, 273] on input "anti a" at bounding box center [259, 272] width 131 height 17
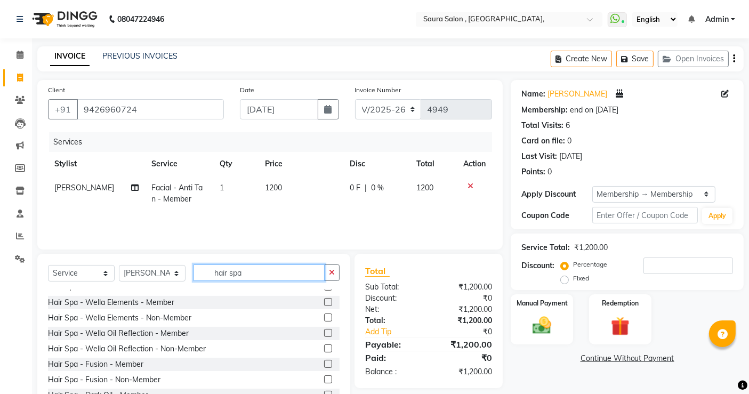
scroll to position [208, 0]
type input "hair spa"
click at [324, 305] on label at bounding box center [328, 304] width 8 height 8
click at [324, 305] on input "checkbox" at bounding box center [327, 304] width 7 height 7
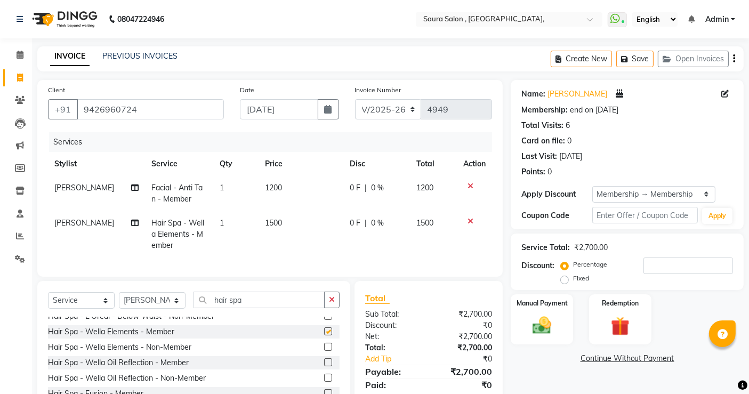
checkbox input "false"
click at [663, 260] on input "number" at bounding box center [688, 265] width 90 height 17
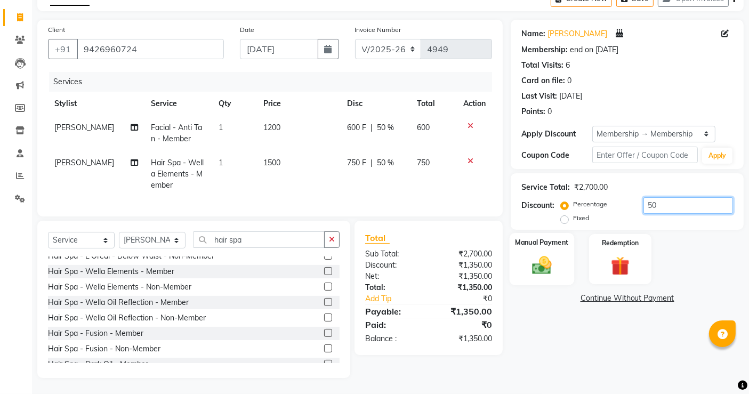
type input "50"
click at [538, 254] on img at bounding box center [542, 265] width 32 height 22
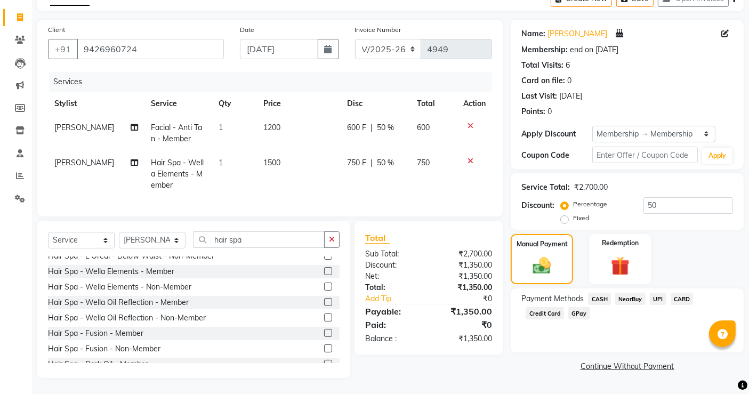
click at [654, 293] on span "UPI" at bounding box center [658, 299] width 17 height 12
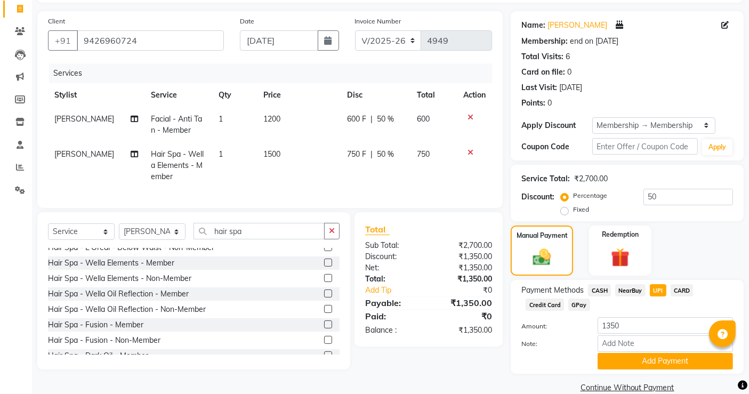
click at [678, 369] on div "Payment Methods CASH NearBuy UPI CARD Credit Card GPay Amount: 1350 Note: Add P…" at bounding box center [627, 327] width 233 height 94
click at [675, 364] on button "Add Payment" at bounding box center [665, 361] width 135 height 17
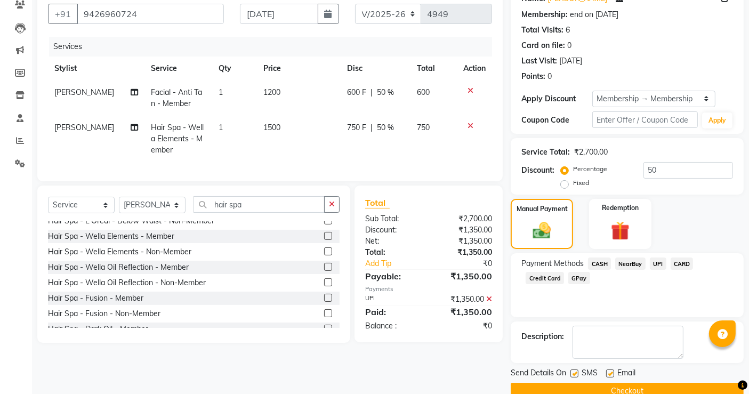
scroll to position [116, 0]
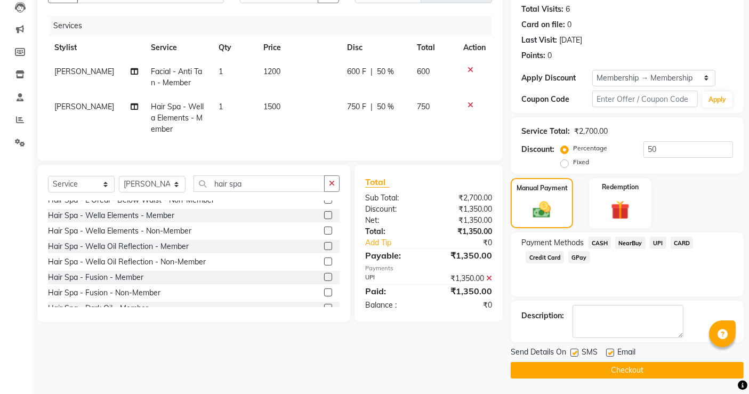
click at [616, 374] on button "Checkout" at bounding box center [627, 370] width 233 height 17
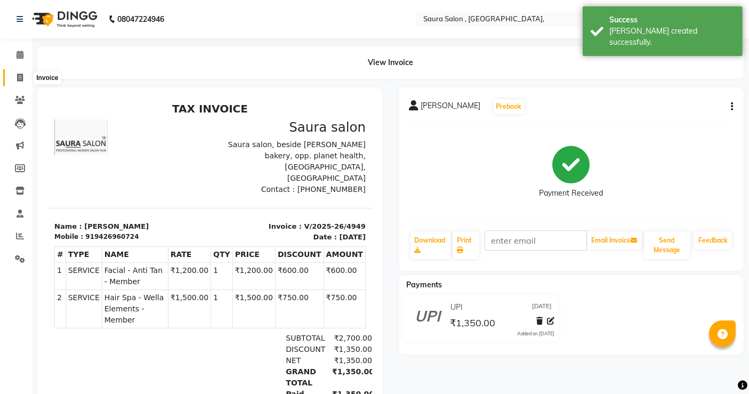
click at [27, 78] on span at bounding box center [20, 78] width 19 height 12
select select "service"
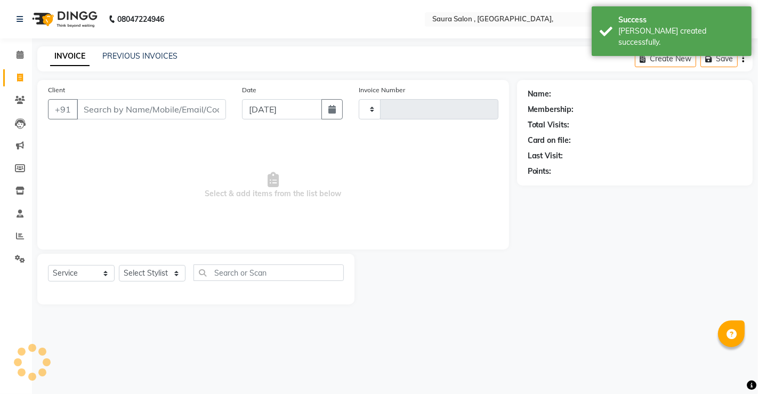
type input "4950"
select select "6963"
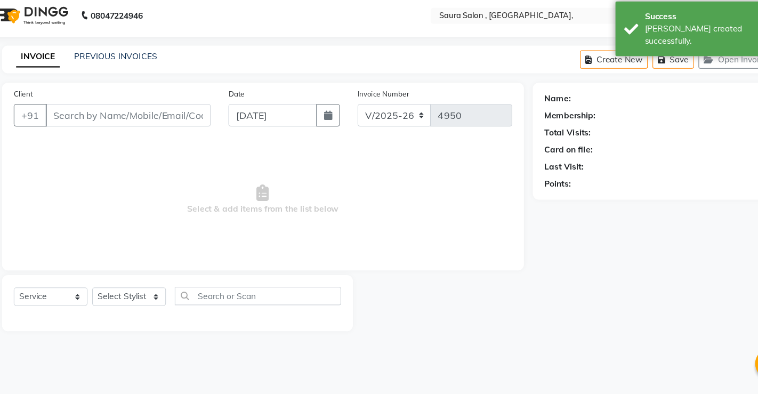
select select "57428"
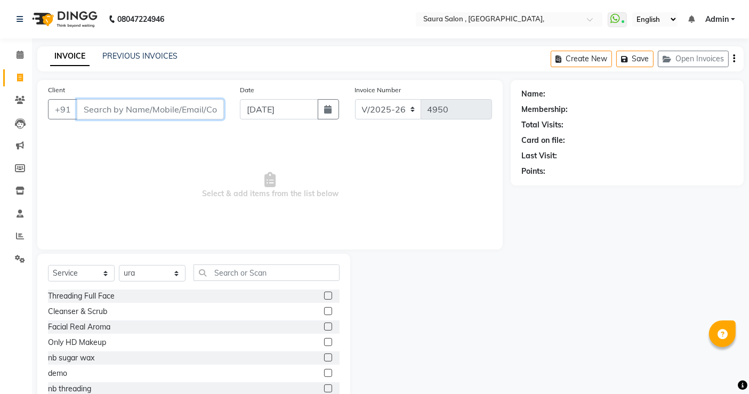
click at [134, 101] on input "Client" at bounding box center [150, 109] width 147 height 20
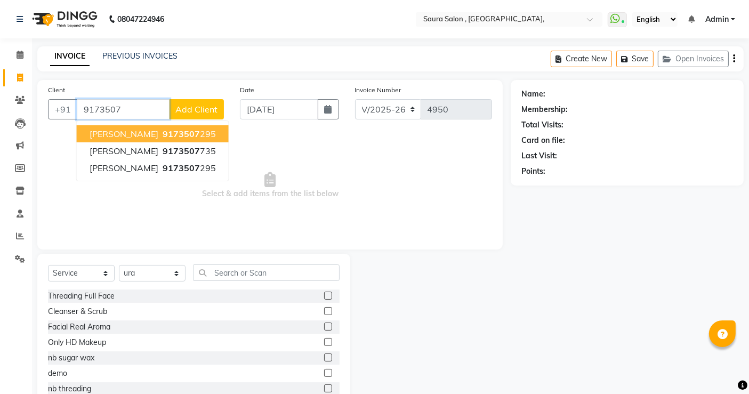
click at [163, 132] on span "9173507" at bounding box center [181, 133] width 37 height 11
type input "9173507295"
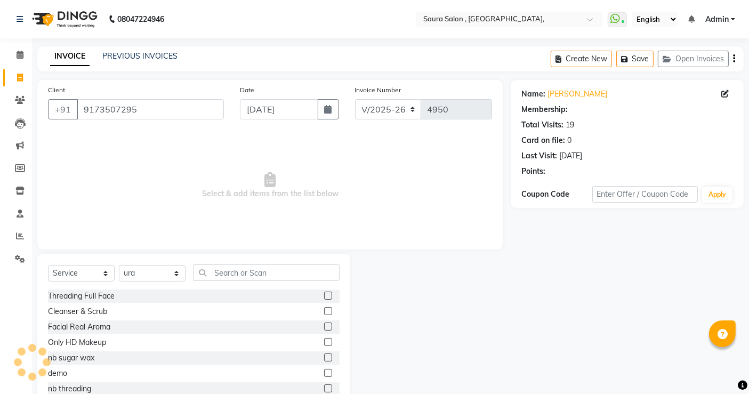
select select "1: Object"
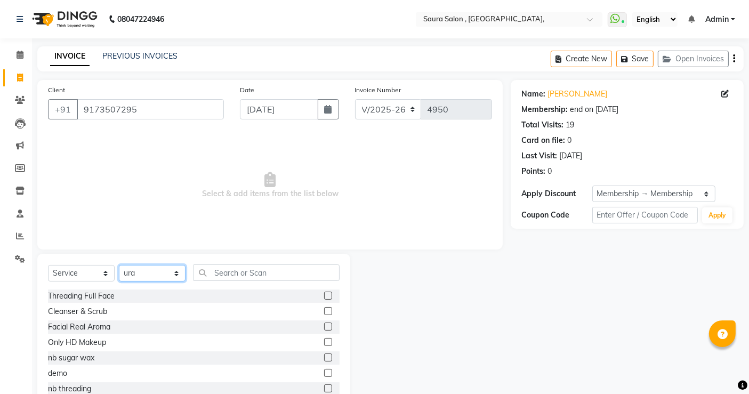
click at [160, 276] on select "Select Stylist archana asha chetna deepika prajapati jagruti payal riddhi khand…" at bounding box center [152, 273] width 67 height 17
click at [119, 265] on select "Select Stylist archana asha chetna deepika prajapati jagruti payal riddhi khand…" at bounding box center [152, 273] width 67 height 17
click at [144, 275] on select "Select Stylist archana asha chetna deepika prajapati jagruti payal riddhi khand…" at bounding box center [152, 273] width 67 height 17
select select "75621"
click at [119, 265] on select "Select Stylist archana asha chetna deepika prajapati jagruti payal riddhi khand…" at bounding box center [152, 273] width 67 height 17
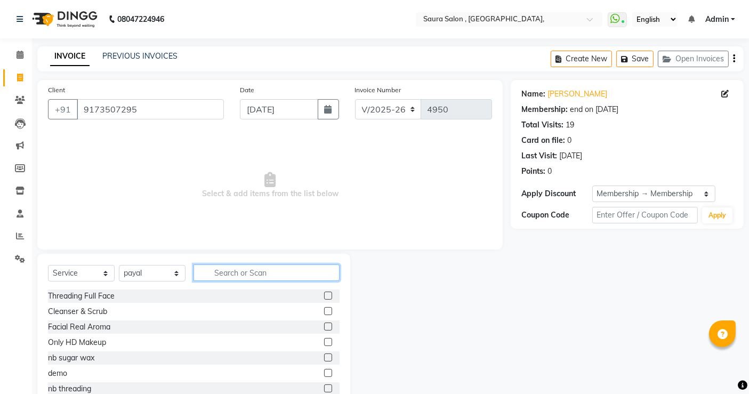
click at [238, 264] on input "text" at bounding box center [267, 272] width 146 height 17
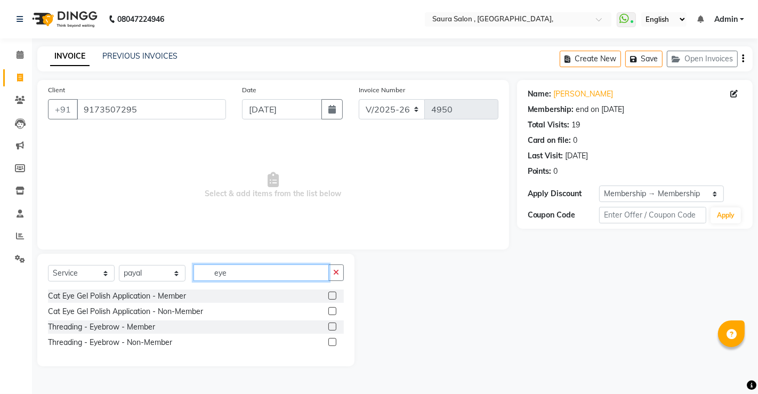
type input "eye"
click at [331, 328] on label at bounding box center [332, 327] width 8 height 8
click at [331, 328] on input "checkbox" at bounding box center [331, 327] width 7 height 7
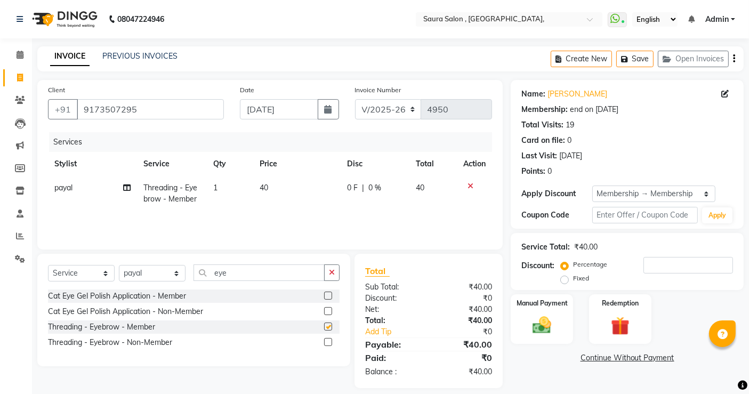
checkbox input "false"
click at [219, 270] on input "eye" at bounding box center [259, 272] width 131 height 17
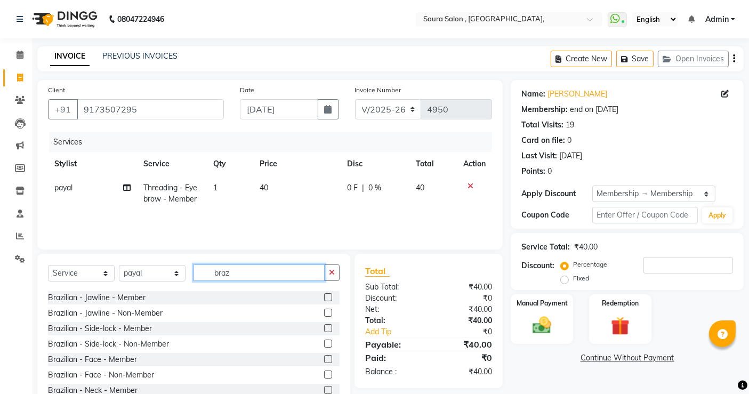
scroll to position [91, 0]
type input "braz"
click at [152, 278] on select "Select Stylist archana asha chetna deepika prajapati jagruti payal riddhi khand…" at bounding box center [152, 273] width 67 height 17
select select "56840"
click at [119, 265] on select "Select Stylist archana asha chetna deepika prajapati jagruti payal riddhi khand…" at bounding box center [152, 273] width 67 height 17
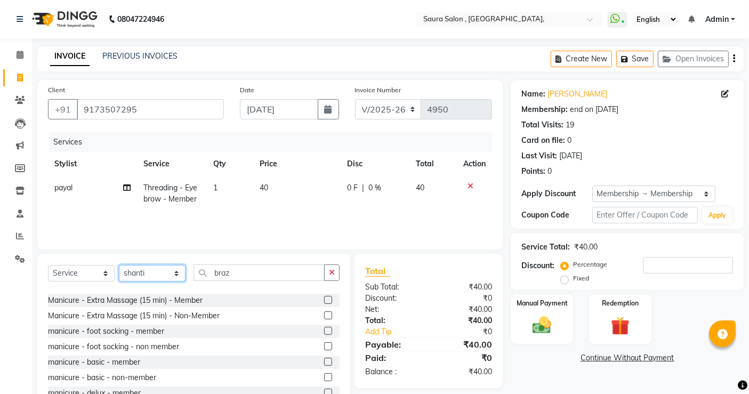
scroll to position [151, 0]
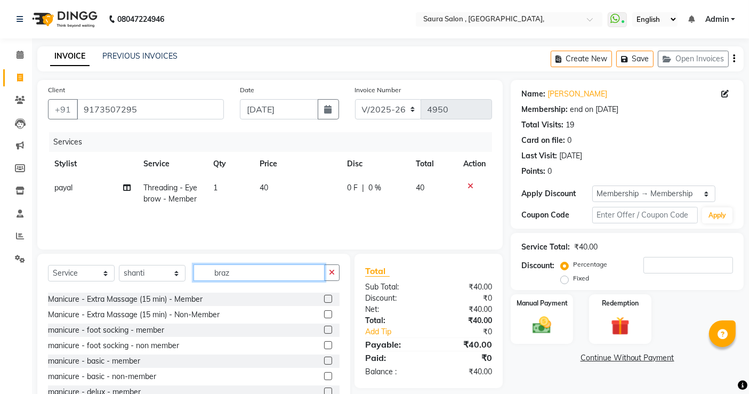
click at [244, 276] on input "braz" at bounding box center [259, 272] width 131 height 17
type input "braz"
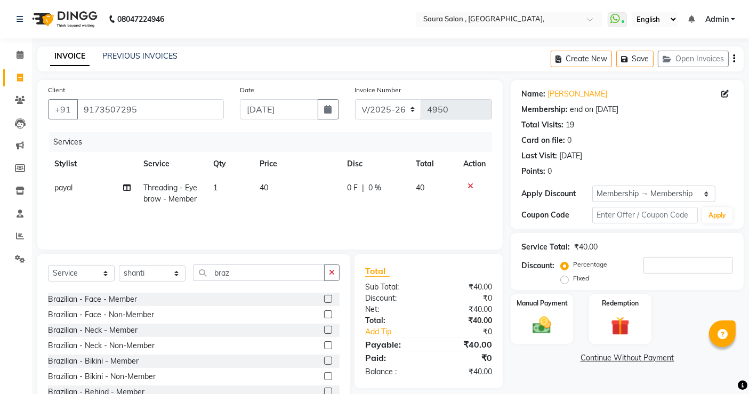
click at [324, 297] on label at bounding box center [328, 299] width 8 height 8
click at [324, 297] on input "checkbox" at bounding box center [327, 299] width 7 height 7
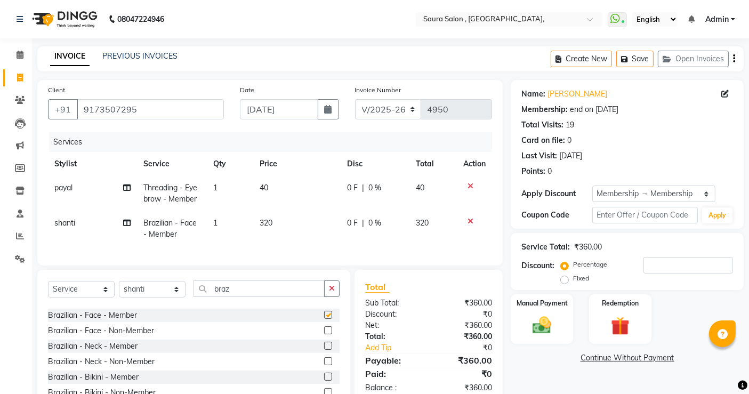
checkbox input "false"
click at [216, 297] on input "braz" at bounding box center [259, 288] width 131 height 17
click at [158, 296] on select "Select Stylist archana asha chetna deepika prajapati jagruti payal riddhi khand…" at bounding box center [152, 289] width 67 height 17
select select "75621"
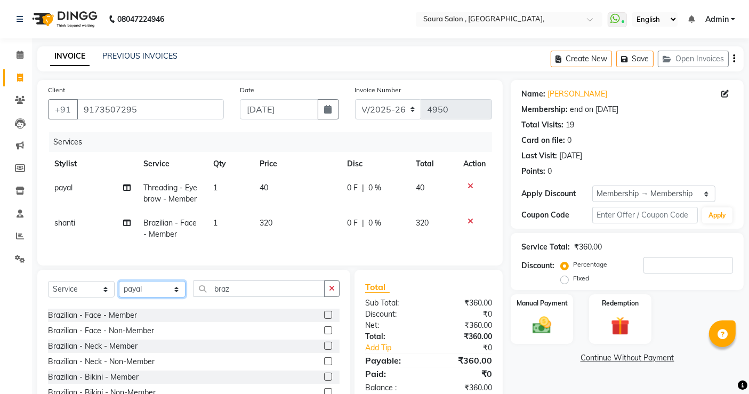
click at [119, 290] on select "Select Stylist archana asha chetna deepika prajapati jagruti payal riddhi khand…" at bounding box center [152, 289] width 67 height 17
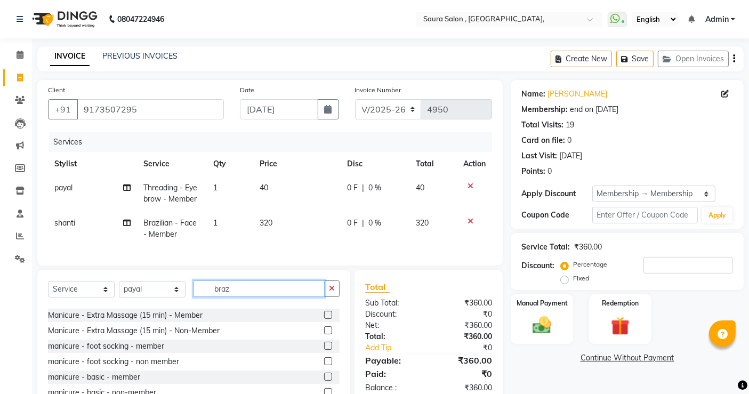
click at [226, 297] on input "braz" at bounding box center [259, 288] width 131 height 17
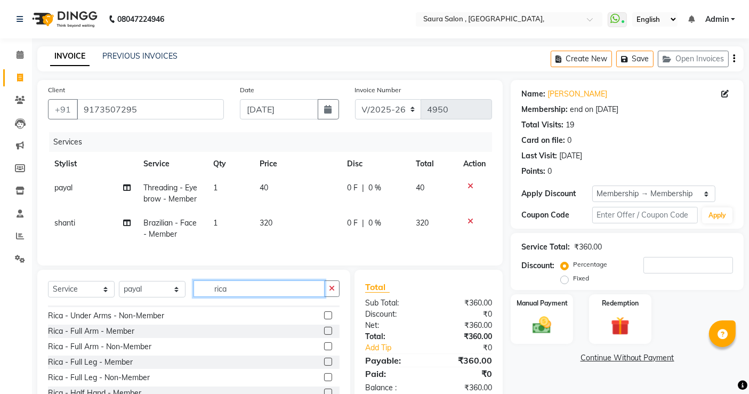
scroll to position [0, 0]
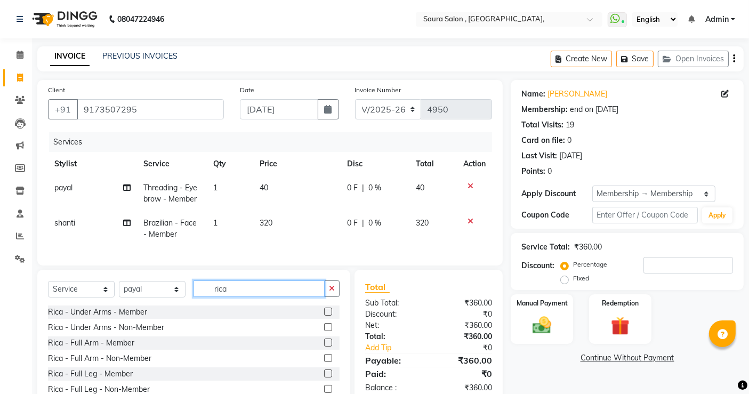
type input "rica"
click at [324, 316] on label at bounding box center [328, 312] width 8 height 8
click at [324, 316] on input "checkbox" at bounding box center [327, 312] width 7 height 7
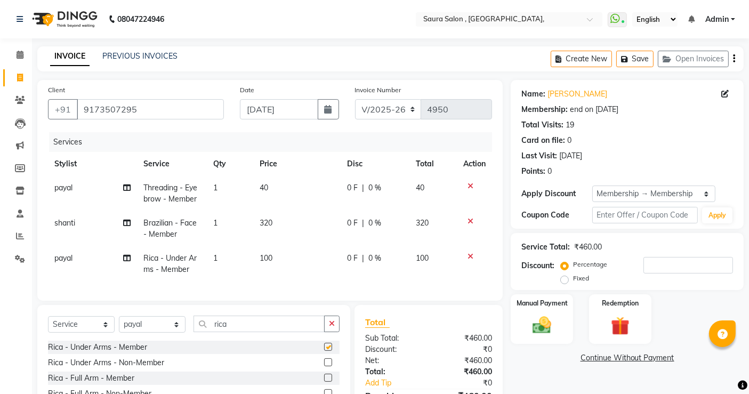
checkbox input "false"
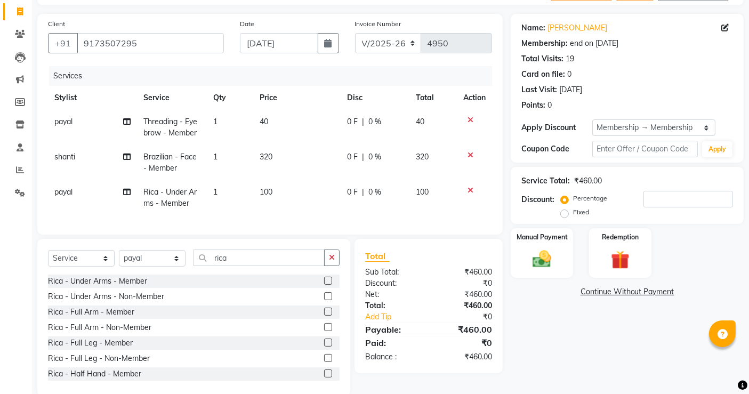
scroll to position [93, 0]
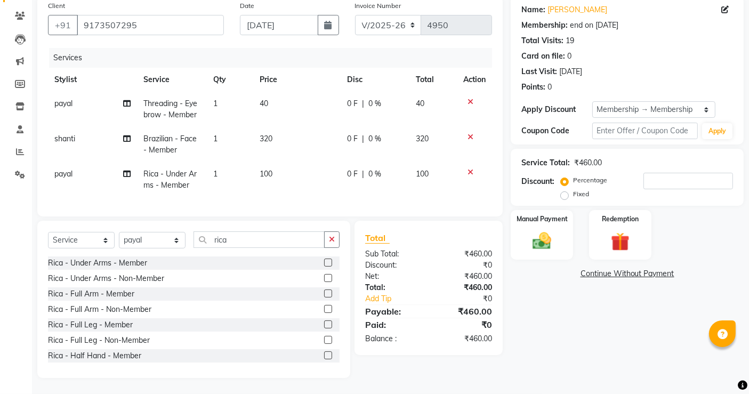
click at [324, 292] on label at bounding box center [328, 293] width 8 height 8
click at [324, 292] on input "checkbox" at bounding box center [327, 294] width 7 height 7
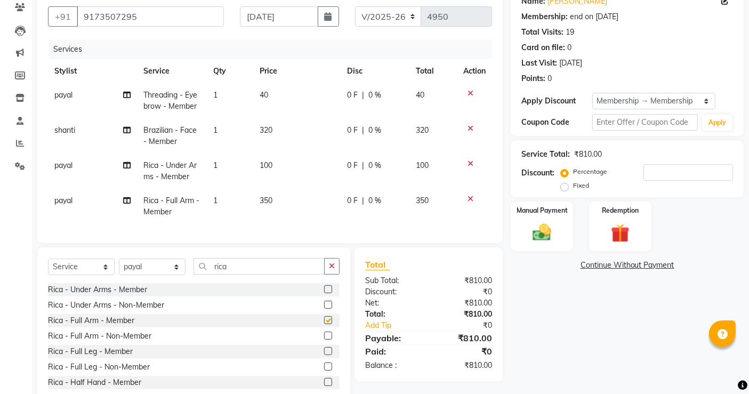
checkbox input "false"
click at [324, 355] on label at bounding box center [328, 351] width 8 height 8
click at [324, 355] on input "checkbox" at bounding box center [327, 351] width 7 height 7
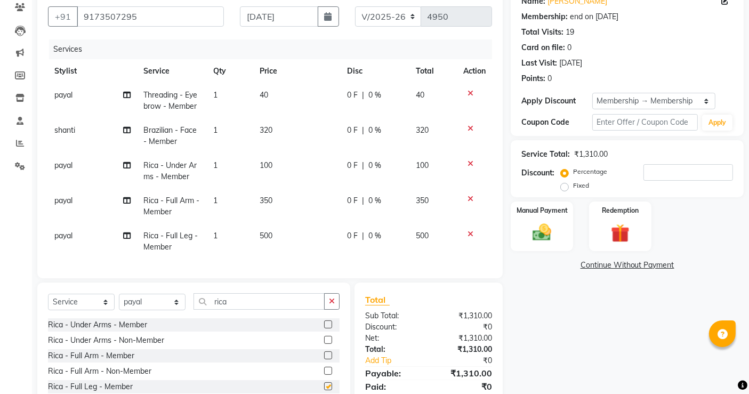
checkbox input "false"
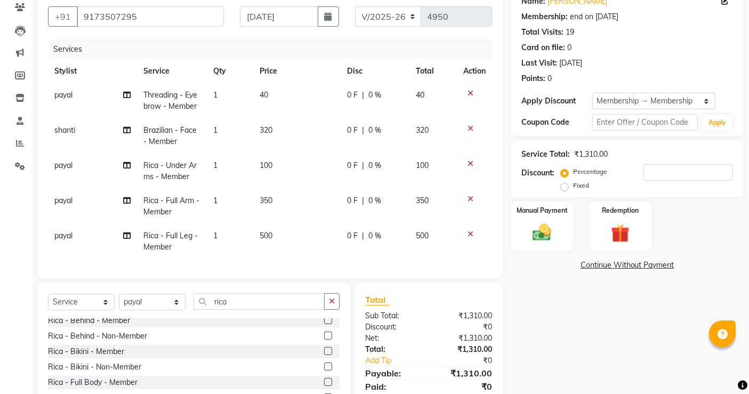
scroll to position [407, 0]
click at [324, 354] on label at bounding box center [328, 350] width 8 height 8
click at [324, 354] on input "checkbox" at bounding box center [327, 351] width 7 height 7
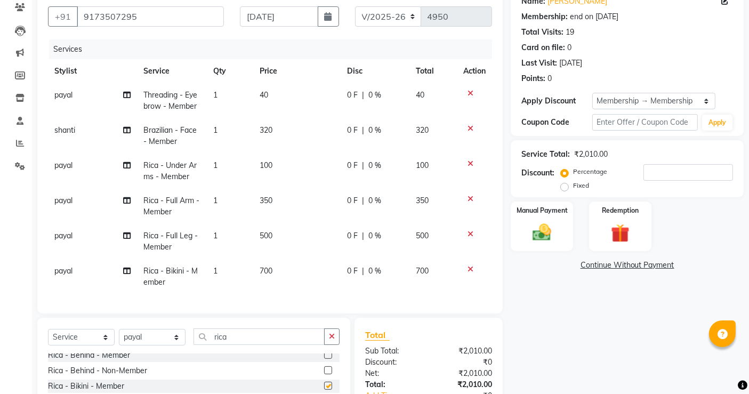
checkbox input "false"
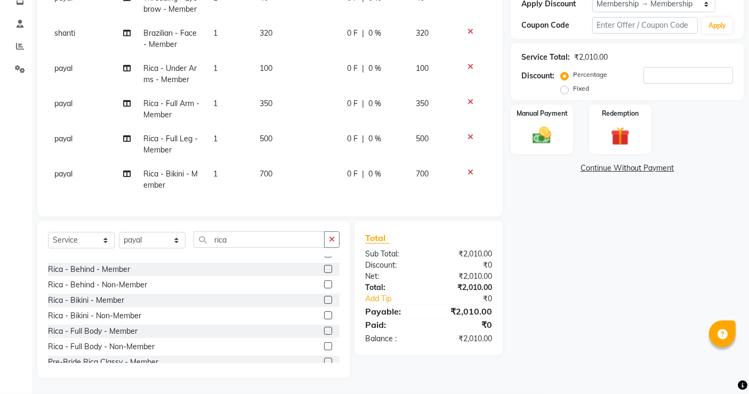
scroll to position [385, 0]
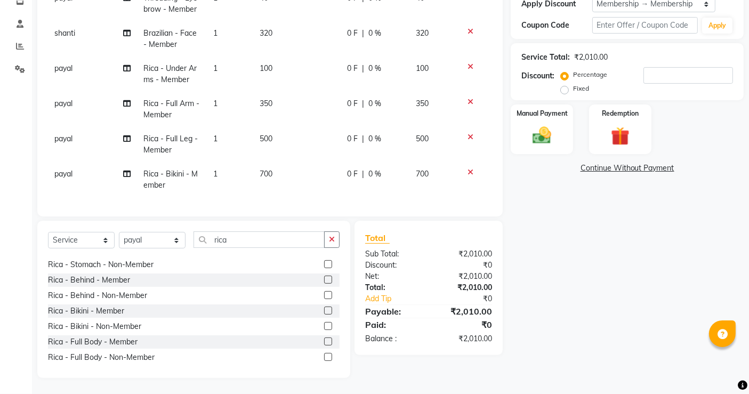
click at [324, 279] on label at bounding box center [328, 280] width 8 height 8
click at [324, 279] on input "checkbox" at bounding box center [327, 280] width 7 height 7
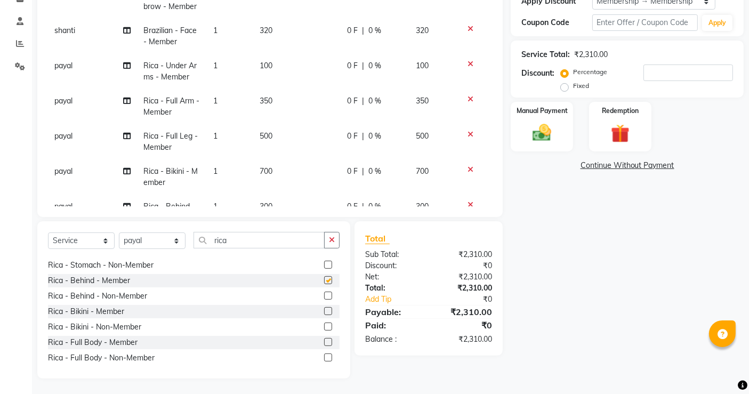
checkbox input "false"
click at [228, 240] on input "rica" at bounding box center [259, 240] width 131 height 17
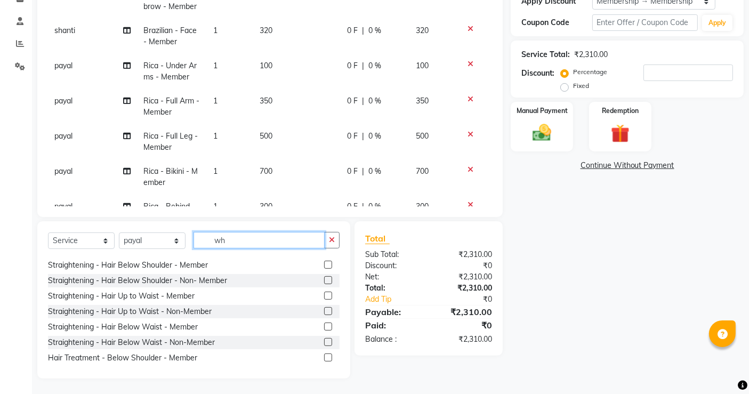
scroll to position [169, 0]
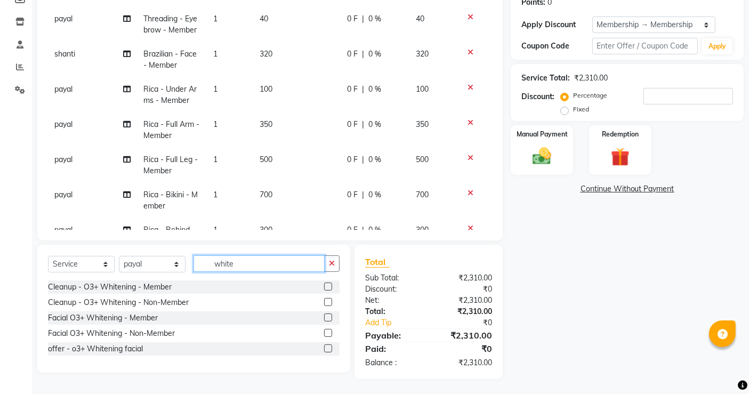
type input "white"
click at [326, 318] on label at bounding box center [328, 317] width 8 height 8
click at [326, 318] on input "checkbox" at bounding box center [327, 318] width 7 height 7
checkbox input "false"
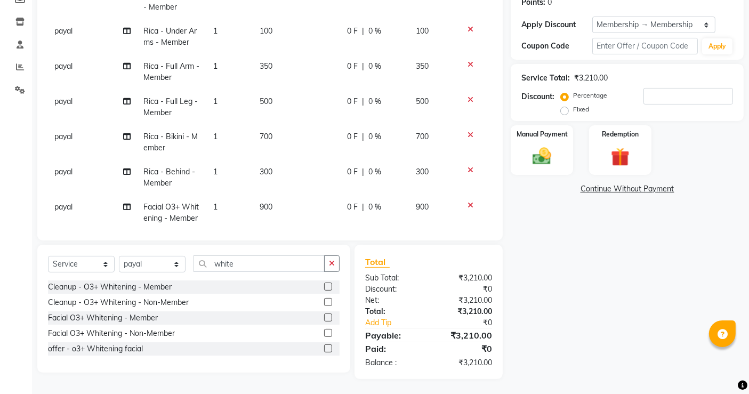
scroll to position [87, 0]
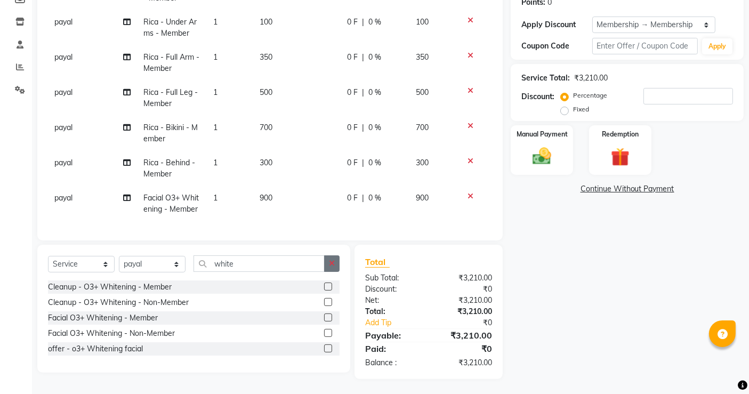
click at [332, 261] on icon "button" at bounding box center [332, 263] width 6 height 7
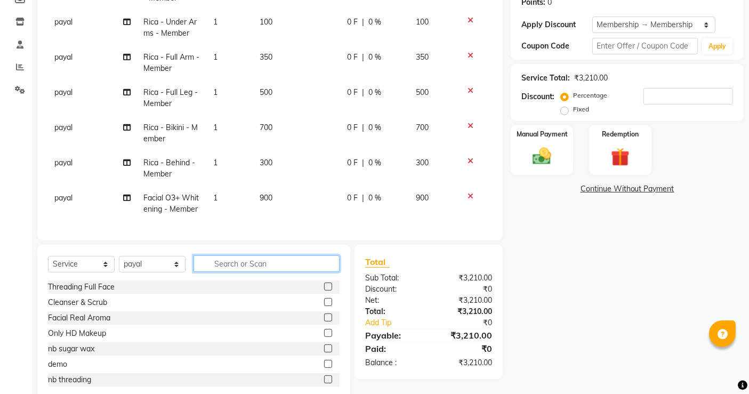
click at [222, 263] on input "text" at bounding box center [267, 263] width 146 height 17
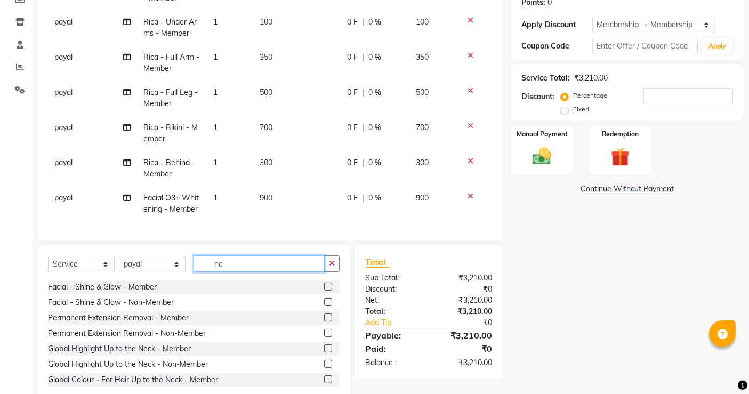
type input "n"
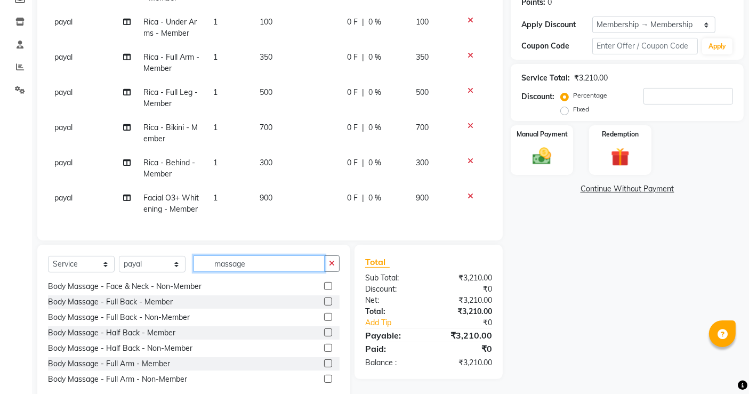
scroll to position [108, 0]
type input "massage"
click at [324, 303] on label at bounding box center [328, 303] width 8 height 8
click at [324, 303] on input "checkbox" at bounding box center [327, 303] width 7 height 7
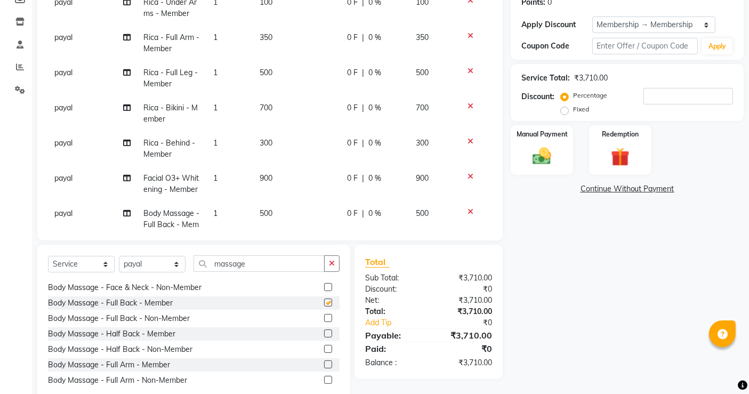
checkbox input "false"
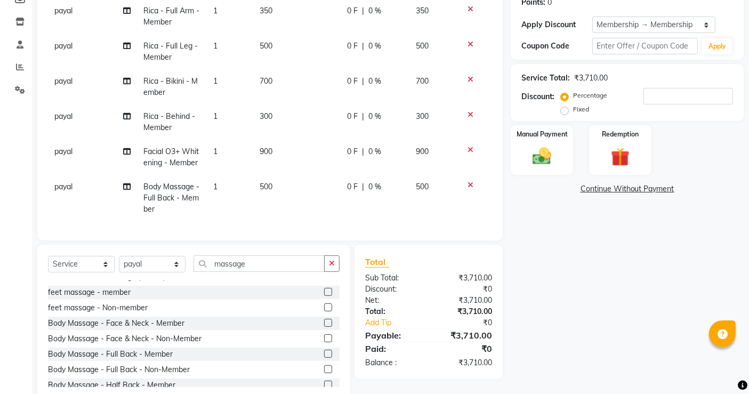
scroll to position [54, 0]
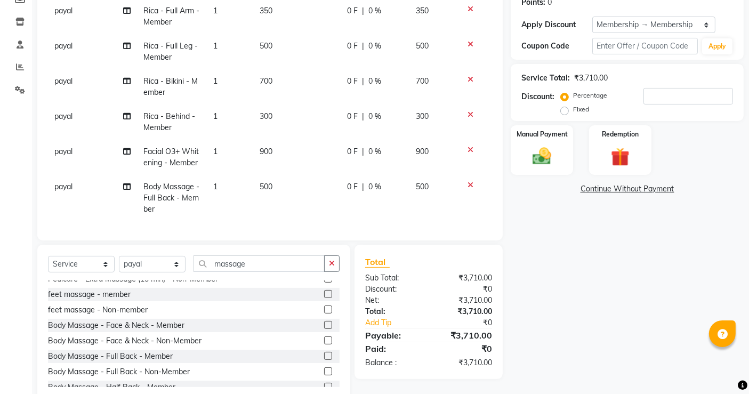
click at [646, 269] on div "Name: Neha Shah Membership: end on 15-11-2025 Total Visits: 19 Card on file: 0 …" at bounding box center [631, 156] width 241 height 491
click at [658, 315] on div "Name: Neha Shah Membership: end on 15-11-2025 Total Visits: 19 Card on file: 0 …" at bounding box center [631, 156] width 241 height 491
click at [544, 144] on div "Manual Payment" at bounding box center [542, 150] width 65 height 52
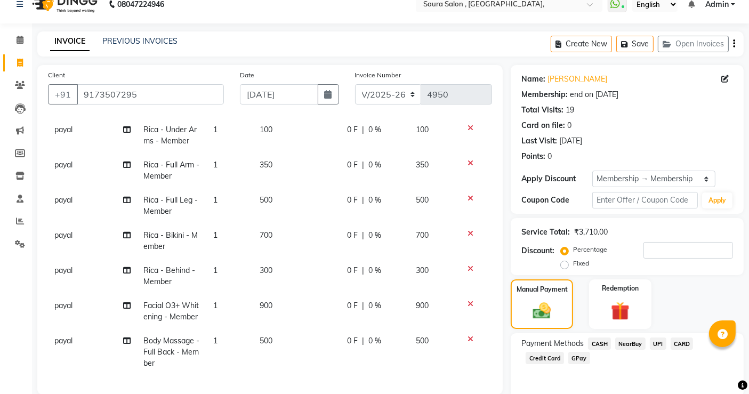
scroll to position [15, 0]
click at [728, 77] on icon at bounding box center [724, 78] width 7 height 7
select select "06"
select select "09"
select select "2000"
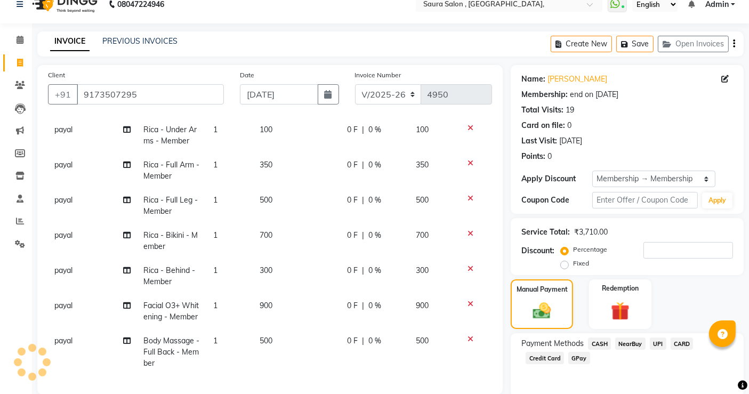
select select "female"
click at [656, 258] on input "number" at bounding box center [688, 250] width 90 height 17
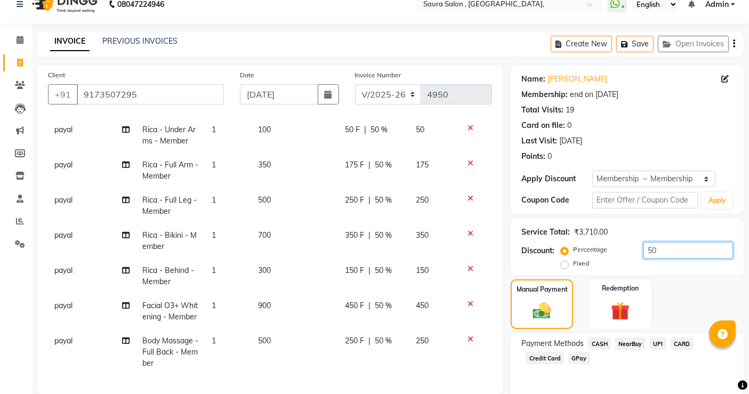
scroll to position [192, 0]
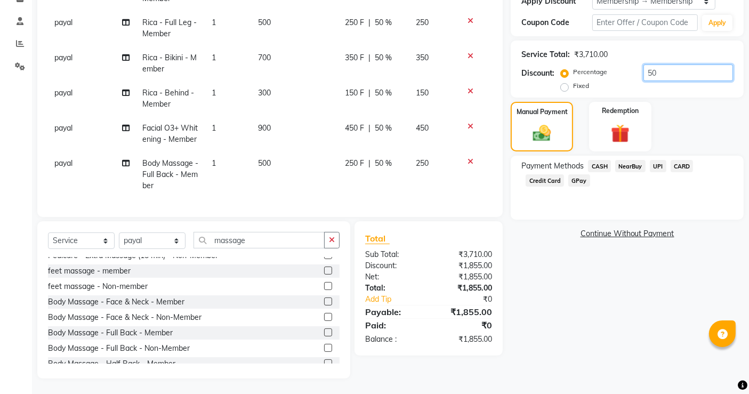
type input "50"
click at [660, 167] on span "UPI" at bounding box center [658, 166] width 17 height 12
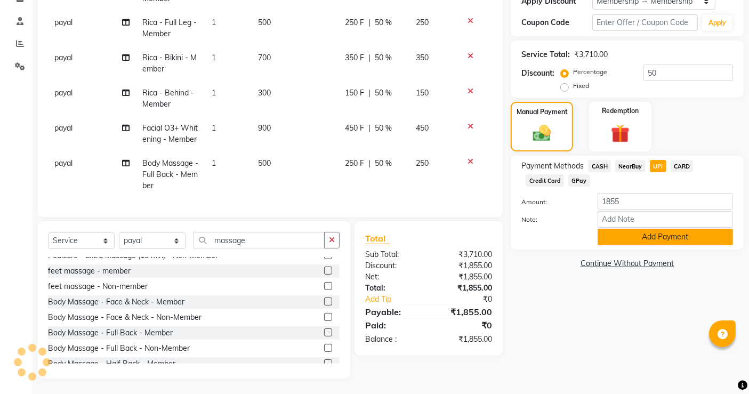
click at [650, 235] on button "Add Payment" at bounding box center [665, 237] width 135 height 17
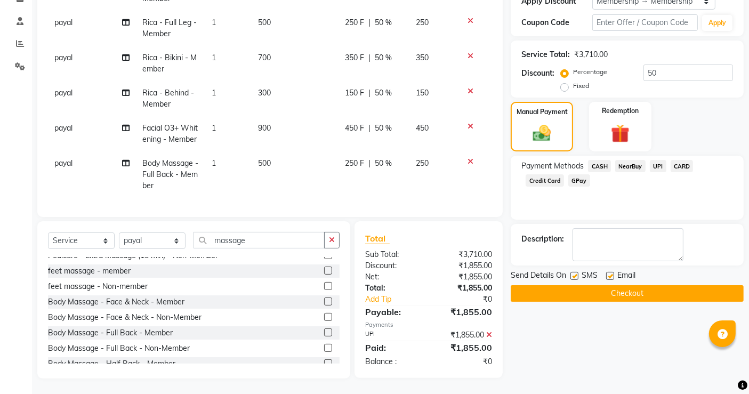
click at [651, 286] on button "Checkout" at bounding box center [627, 293] width 233 height 17
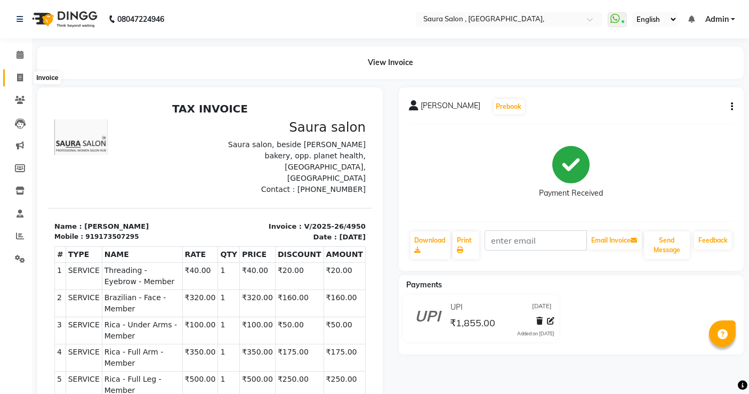
click at [16, 78] on span at bounding box center [20, 78] width 19 height 12
select select "service"
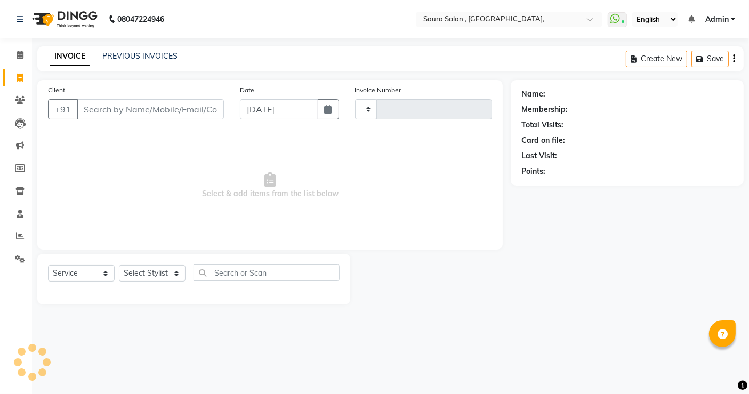
type input "4951"
select select "6963"
select select "57428"
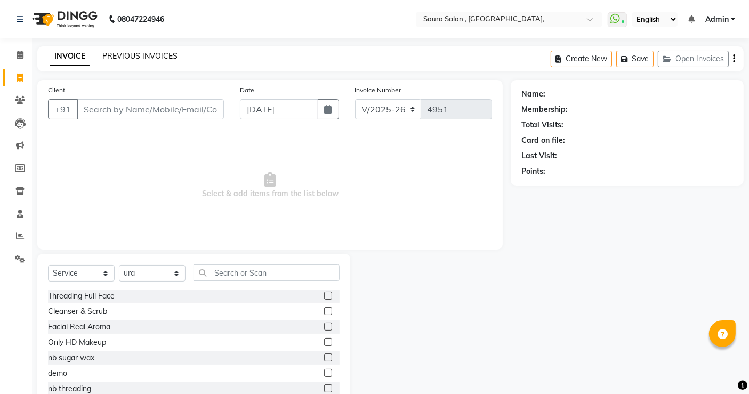
click at [148, 53] on link "PREVIOUS INVOICES" at bounding box center [139, 56] width 75 height 10
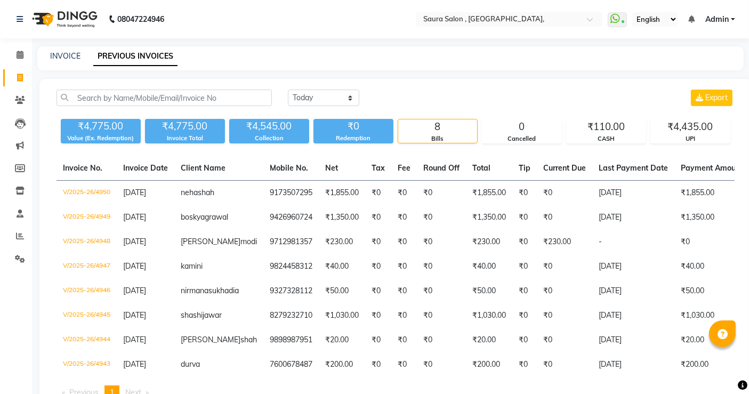
click at [148, 53] on link "PREVIOUS INVOICES" at bounding box center [135, 56] width 84 height 19
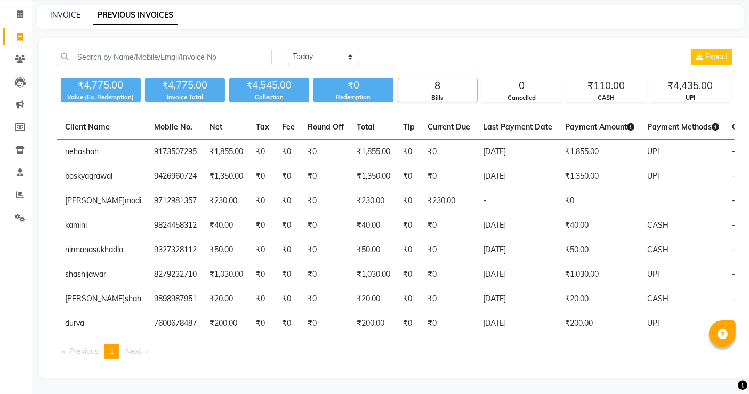
scroll to position [38, 0]
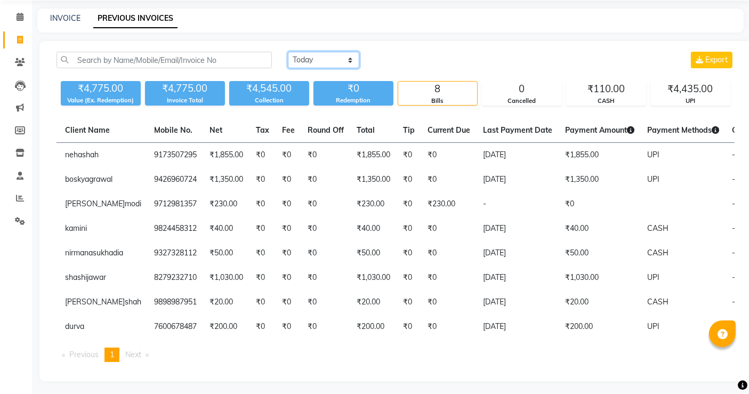
click at [340, 58] on select "[DATE] [DATE] Custom Range" at bounding box center [323, 60] width 71 height 17
select select "[DATE]"
click at [288, 52] on select "[DATE] [DATE] Custom Range" at bounding box center [323, 60] width 71 height 17
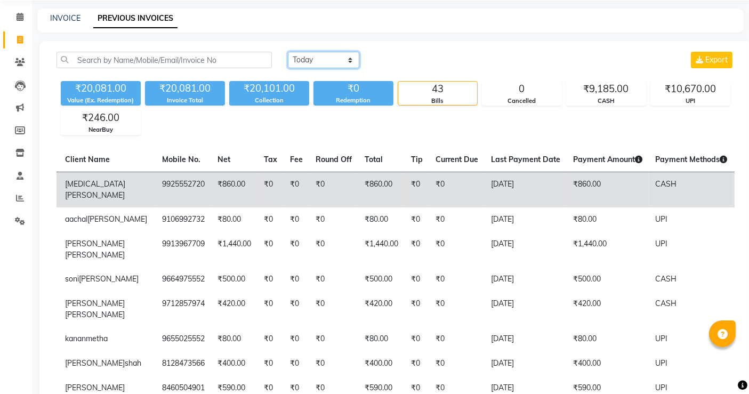
scroll to position [0, 0]
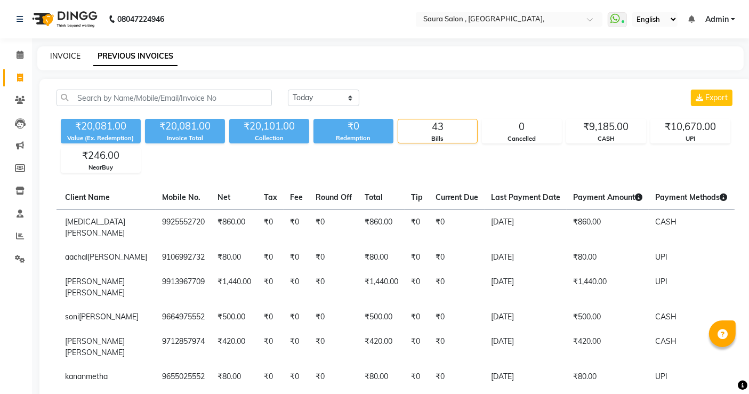
click at [69, 52] on link "INVOICE" at bounding box center [65, 56] width 30 height 10
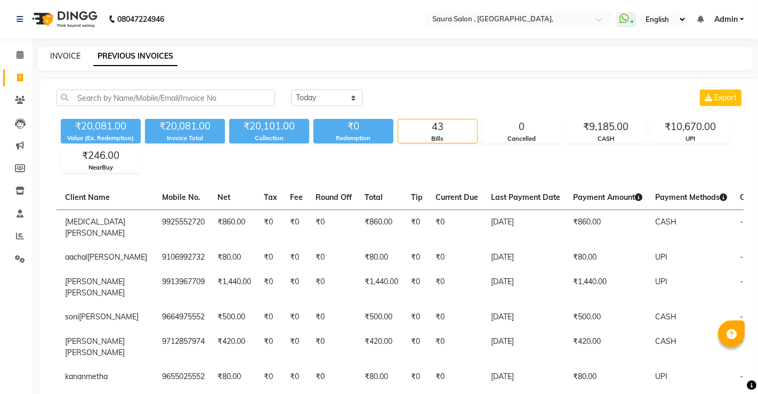
select select "6963"
select select "service"
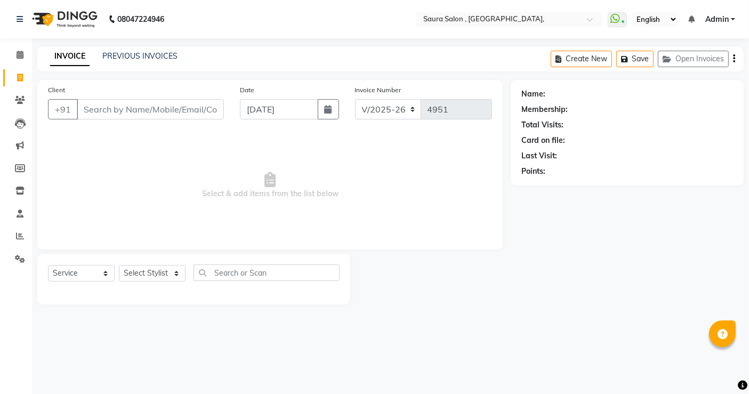
select select "57428"
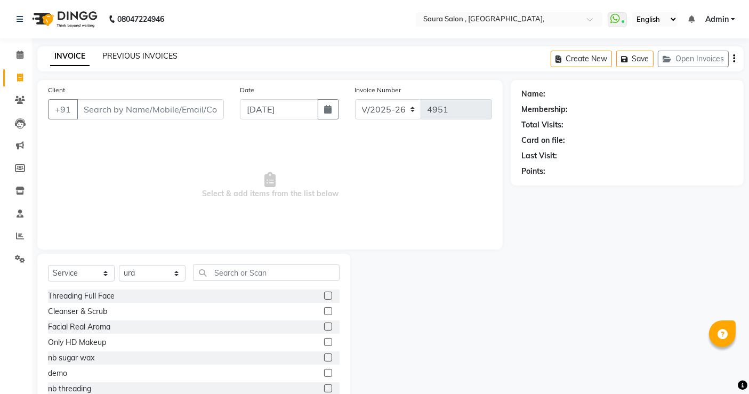
click at [147, 56] on link "PREVIOUS INVOICES" at bounding box center [139, 56] width 75 height 10
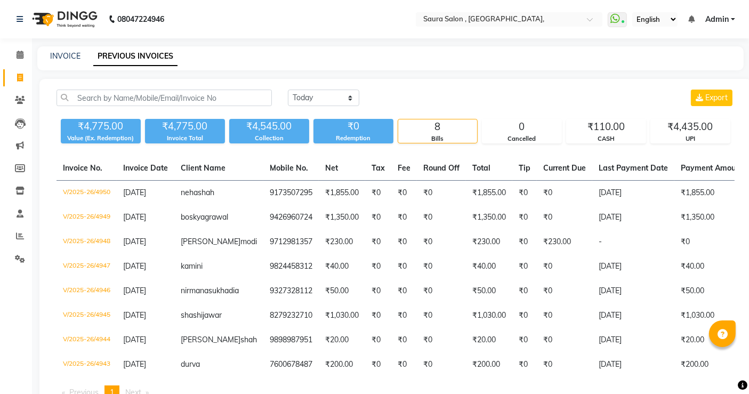
click at [326, 89] on div "Today Yesterday Custom Range Export ₹4,775.00 Value (Ex. Redemption) ₹4,775.00 …" at bounding box center [395, 249] width 712 height 340
click at [322, 100] on select "[DATE] [DATE] Custom Range" at bounding box center [323, 98] width 71 height 17
select select "[DATE]"
click at [288, 90] on select "[DATE] [DATE] Custom Range" at bounding box center [323, 98] width 71 height 17
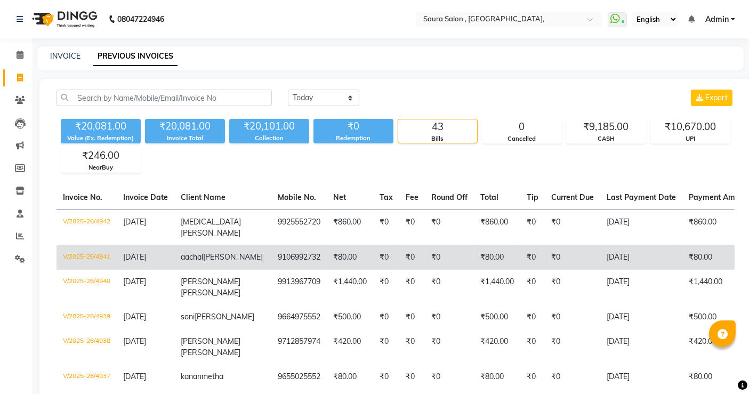
click at [213, 262] on span "[PERSON_NAME]" at bounding box center [233, 257] width 60 height 10
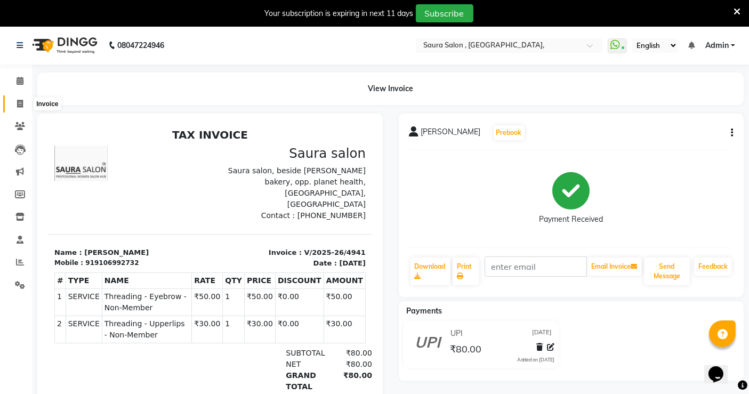
click at [19, 106] on icon at bounding box center [20, 104] width 6 height 8
select select "6963"
select select "service"
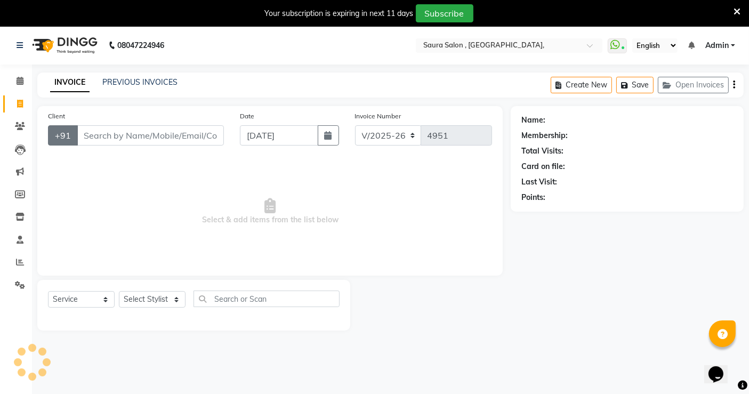
scroll to position [26, 0]
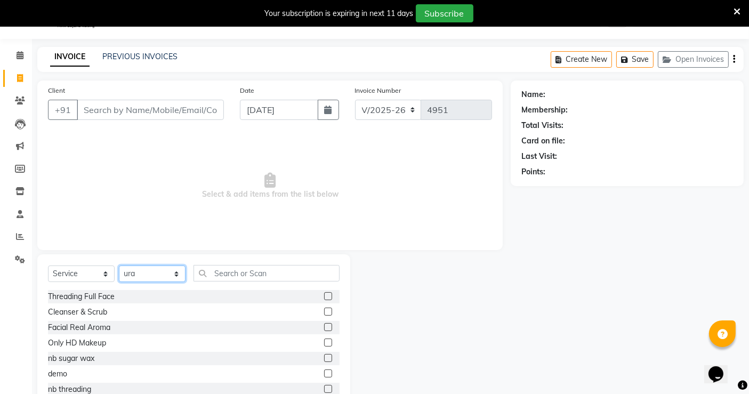
drag, startPoint x: 165, startPoint y: 265, endPoint x: 149, endPoint y: 211, distance: 57.0
click at [149, 211] on div "Client +91 Date 04-09-2025 Invoice Number V/2025 V/2025-26 4951 Select & add it…" at bounding box center [269, 245] width 481 height 331
select select "56810"
click at [119, 265] on select "Select Stylist archana asha chetna deepika prajapati jagruti payal riddhi khand…" at bounding box center [152, 273] width 67 height 17
click at [257, 274] on input "text" at bounding box center [267, 273] width 146 height 17
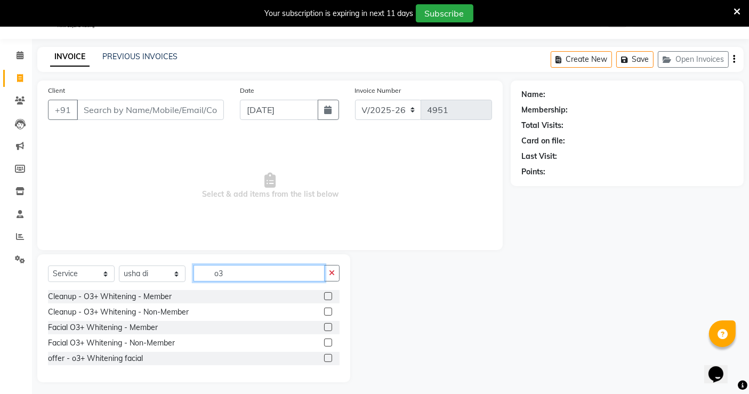
click at [232, 277] on input "o3" at bounding box center [259, 273] width 131 height 17
type input "o"
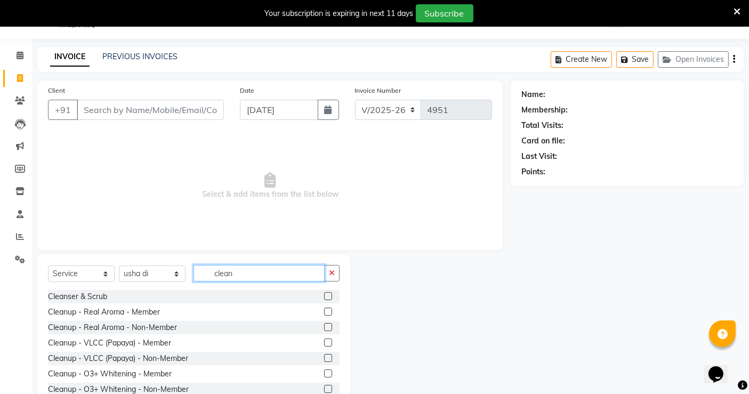
scroll to position [32, 0]
type input "clean"
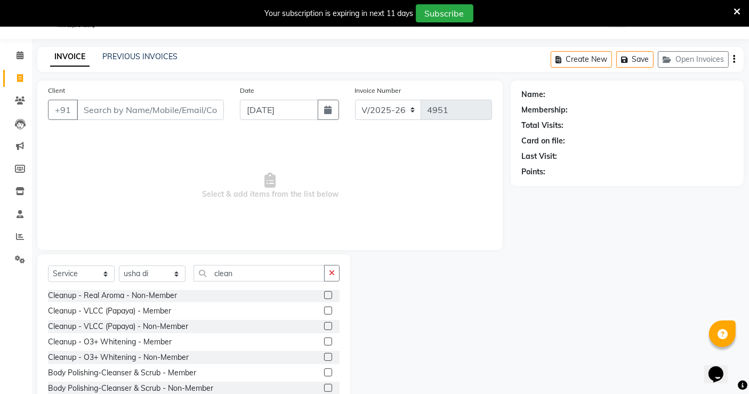
click at [324, 341] on label at bounding box center [328, 341] width 8 height 8
click at [324, 341] on input "checkbox" at bounding box center [327, 341] width 7 height 7
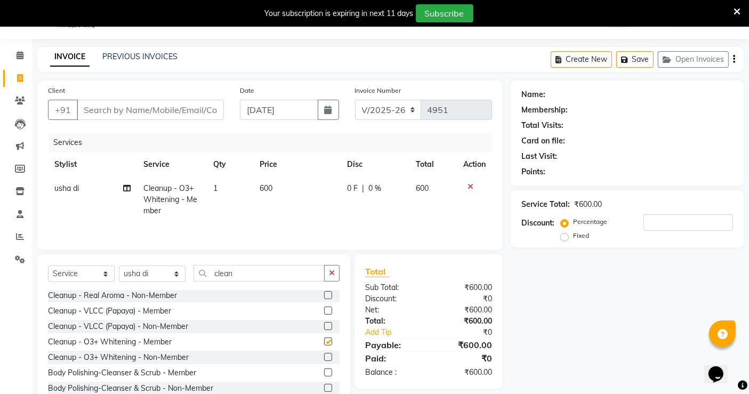
checkbox input "false"
click at [268, 276] on input "clean" at bounding box center [259, 273] width 131 height 17
type input "c"
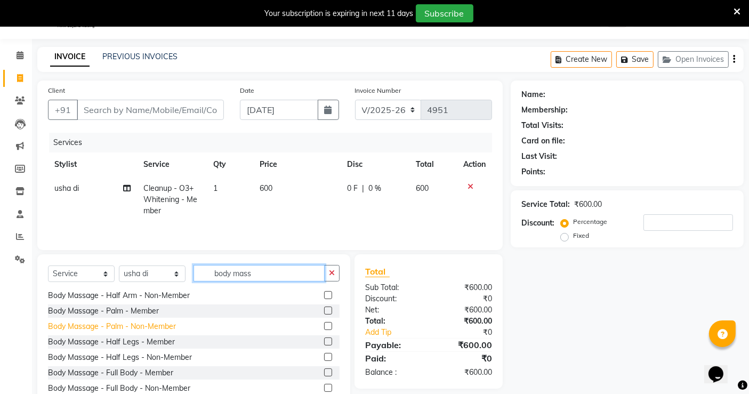
scroll to position [60, 0]
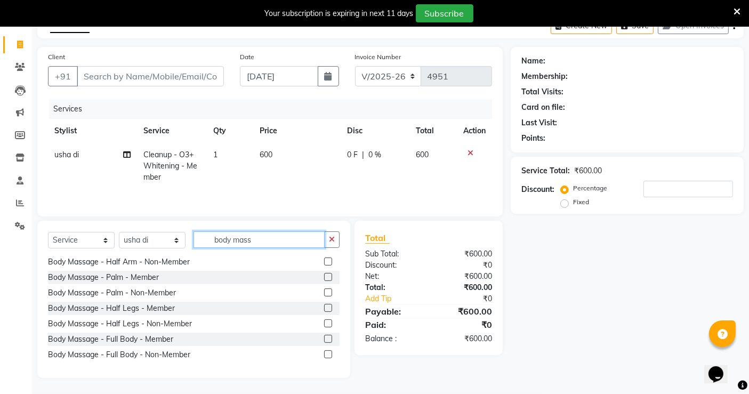
type input "body mass"
click at [324, 337] on label at bounding box center [328, 339] width 8 height 8
click at [324, 337] on input "checkbox" at bounding box center [327, 339] width 7 height 7
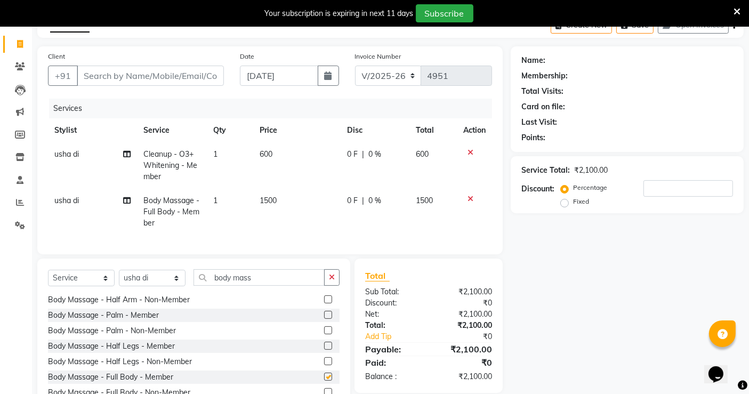
checkbox input "false"
click at [276, 283] on input "body mass" at bounding box center [259, 277] width 131 height 17
type input "b"
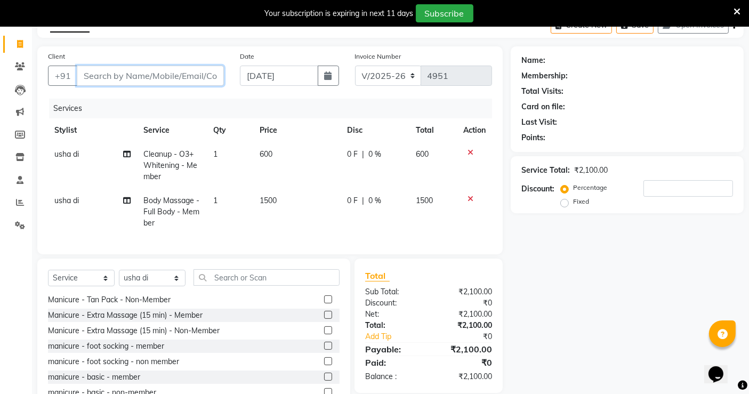
click at [166, 78] on input "Client" at bounding box center [150, 76] width 147 height 20
type input "a"
type input "0"
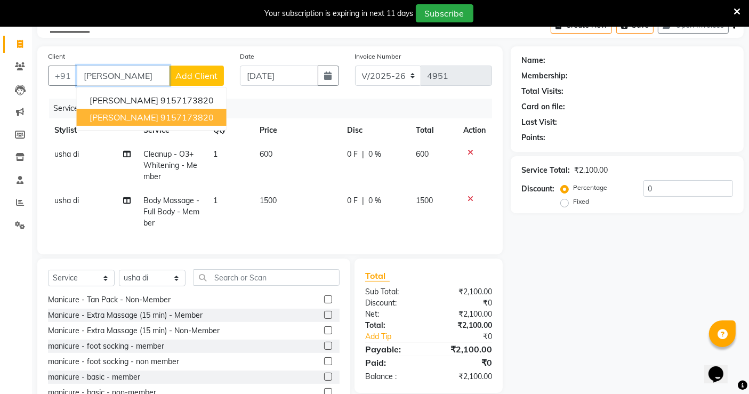
click at [110, 116] on span "ami vyas" at bounding box center [124, 117] width 69 height 11
type input "9157173820"
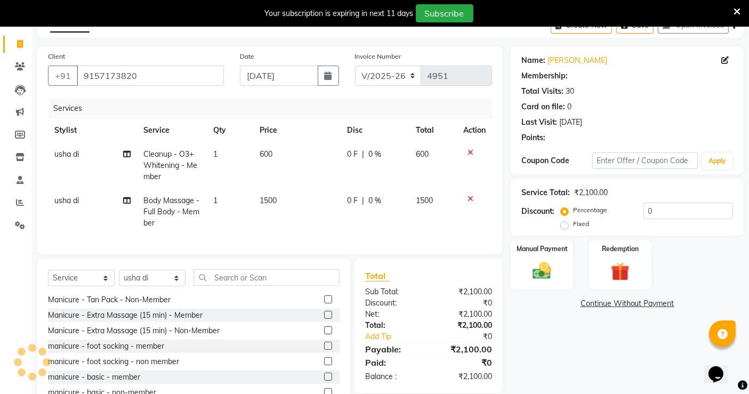
select select "1: Object"
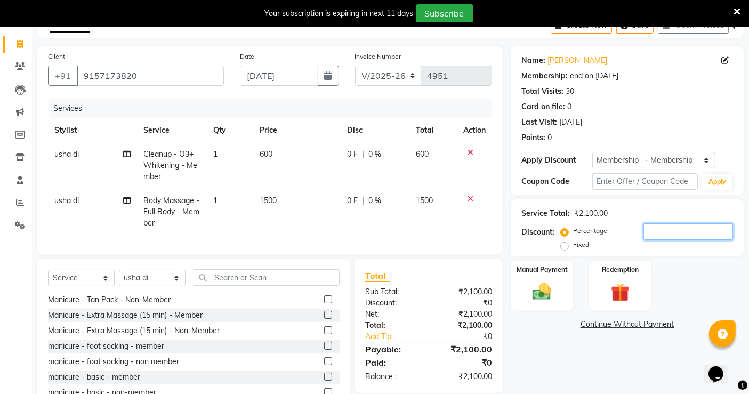
click at [658, 229] on input "number" at bounding box center [688, 231] width 90 height 17
type input "50"
click at [557, 294] on img at bounding box center [542, 291] width 32 height 22
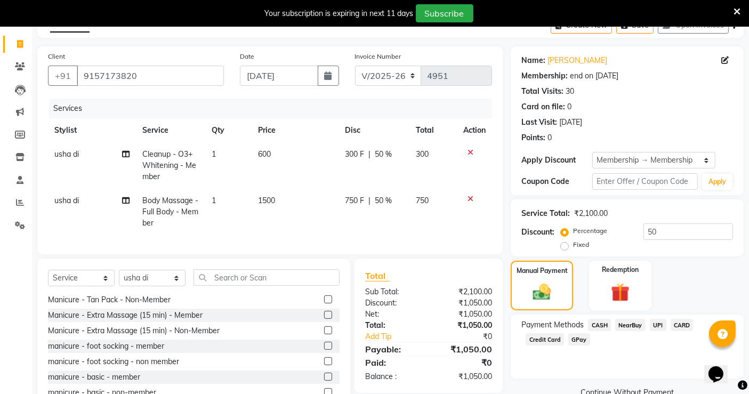
scroll to position [106, 0]
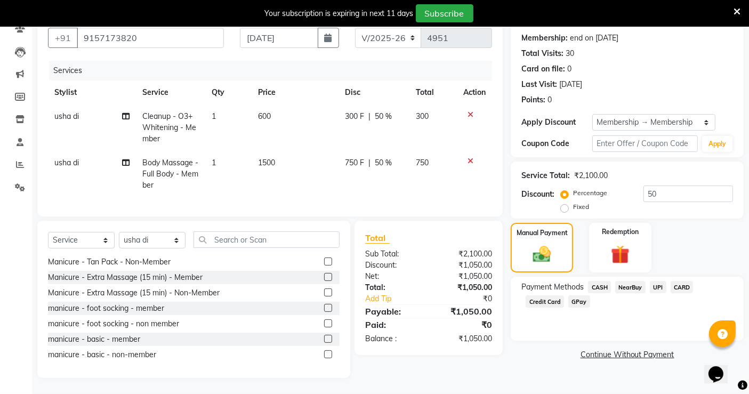
click at [602, 281] on span "CASH" at bounding box center [599, 287] width 23 height 12
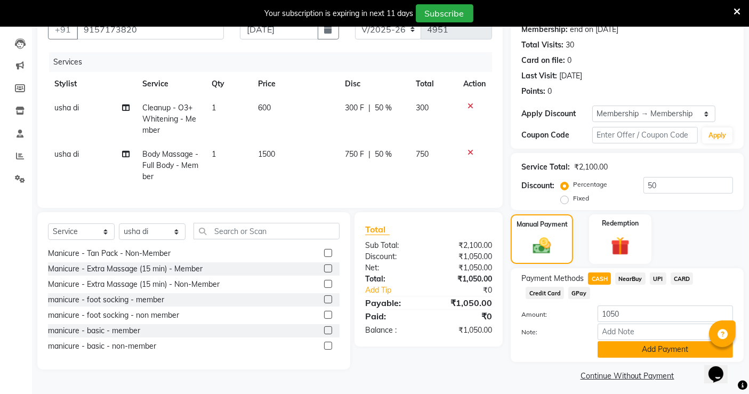
click at [643, 356] on button "Add Payment" at bounding box center [665, 349] width 135 height 17
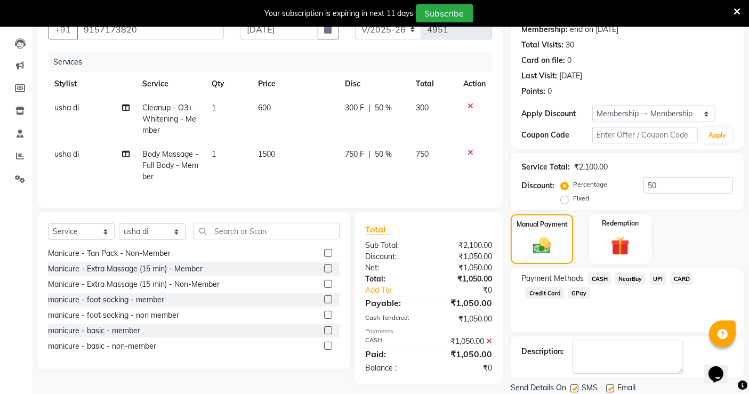
scroll to position [141, 0]
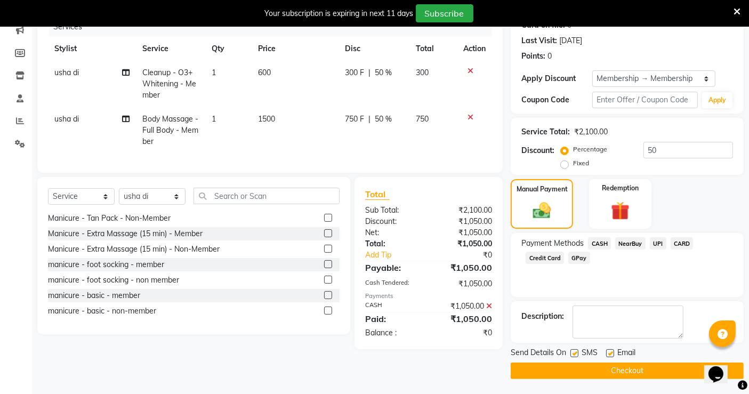
click at [632, 368] on button "Checkout" at bounding box center [627, 370] width 233 height 17
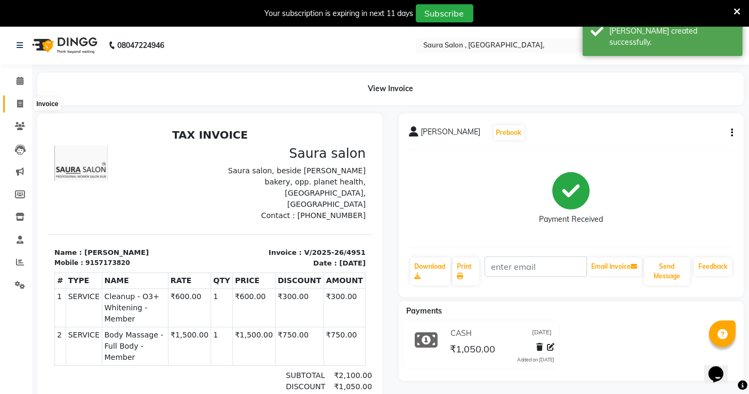
click at [18, 103] on icon at bounding box center [20, 104] width 6 height 8
select select "service"
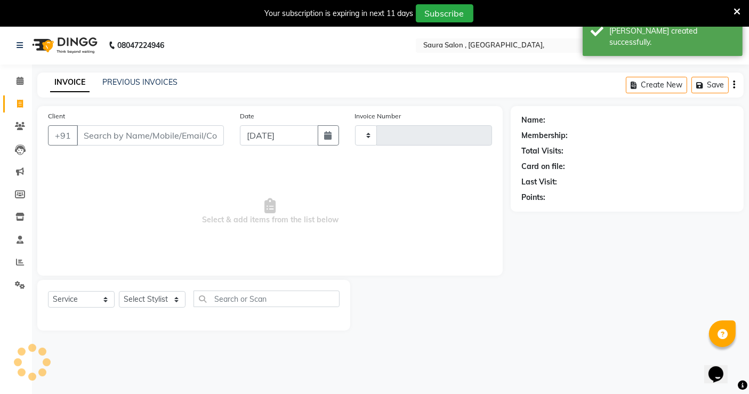
type input "4952"
select select "6963"
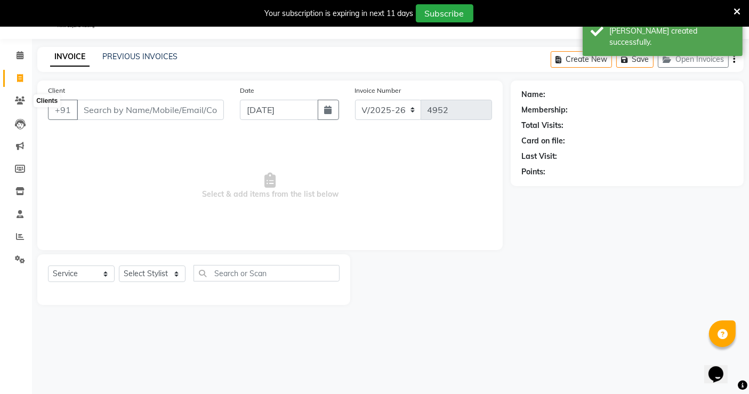
select select "57428"
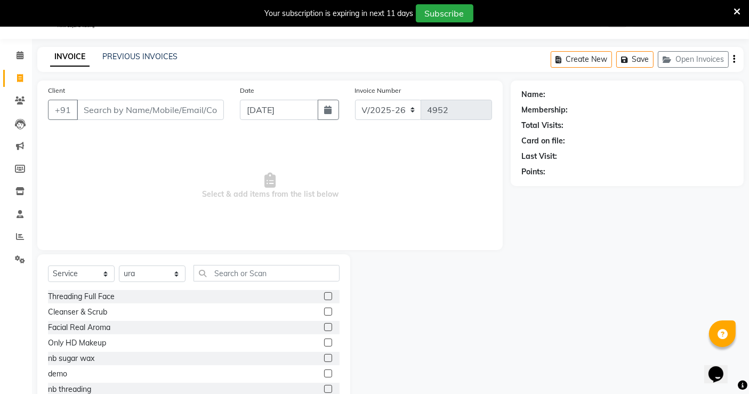
click at [739, 10] on icon at bounding box center [737, 12] width 7 height 10
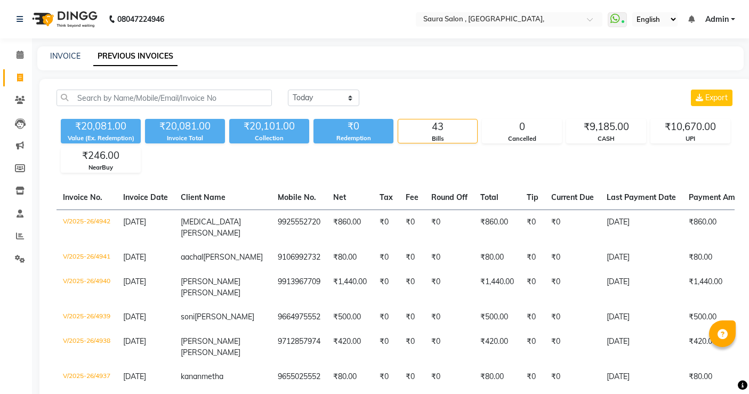
select select "[DATE]"
click at [323, 95] on select "[DATE] [DATE] Custom Range" at bounding box center [323, 98] width 71 height 17
